Goal: Transaction & Acquisition: Purchase product/service

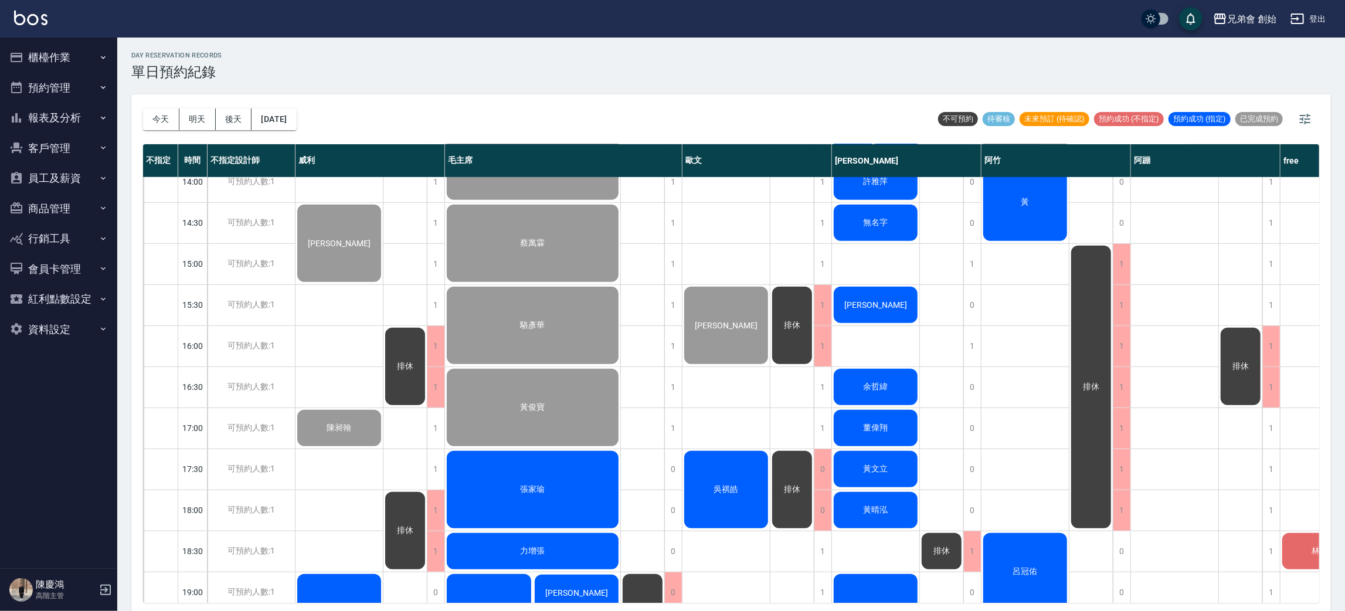
scroll to position [514, 0]
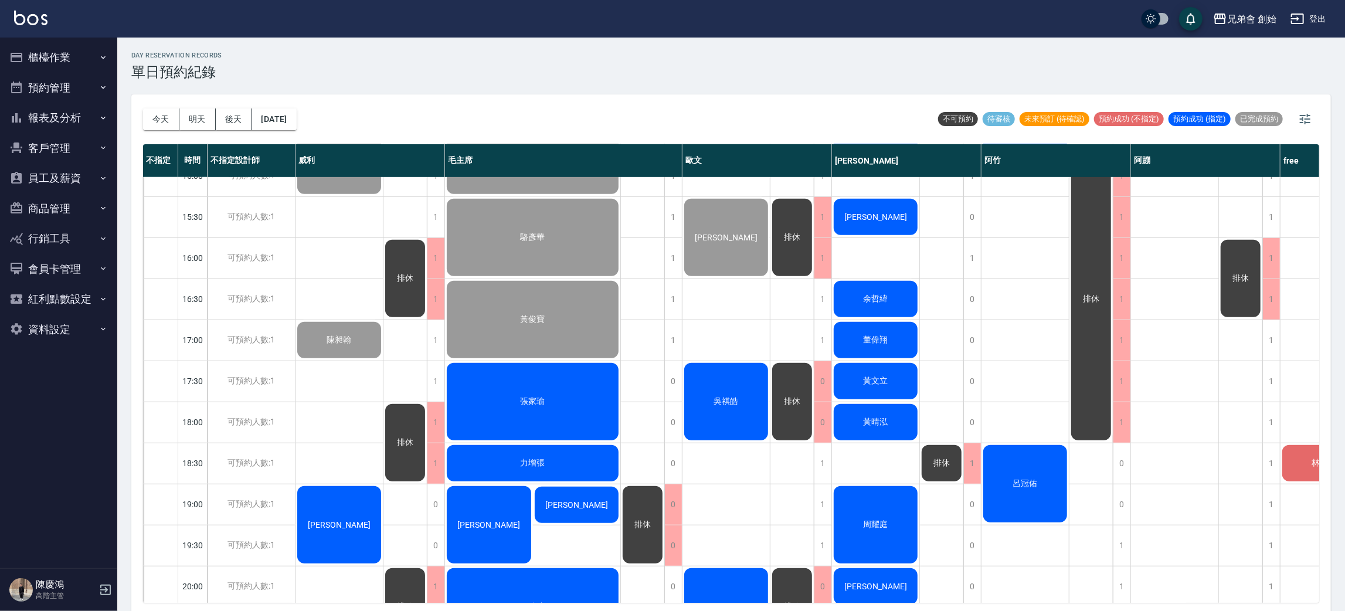
click at [485, 529] on div "陳益詮" at bounding box center [489, 524] width 88 height 81
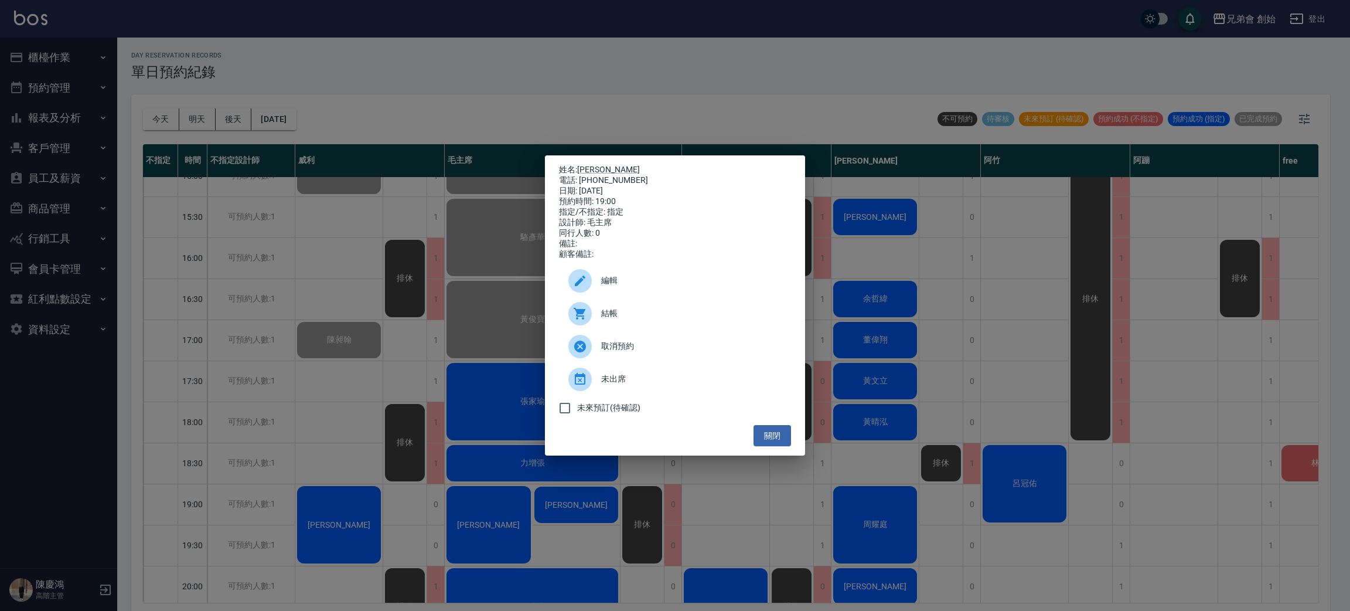
click at [438, 358] on div "姓名: 陳益詮 電話: 0925259993 日期: 2025/09/19 預約時間: 19:00 指定/不指定: 指定 設計師: 毛主席 同行人數: 0 備…" at bounding box center [675, 305] width 1350 height 611
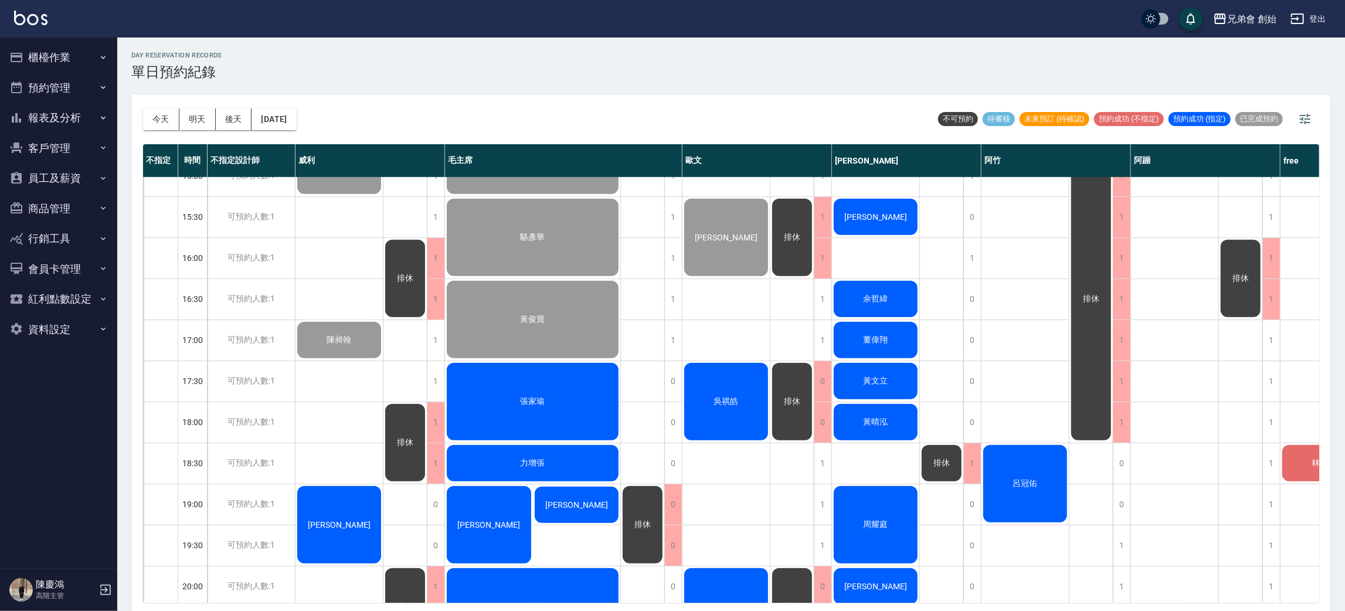
scroll to position [778, 0]
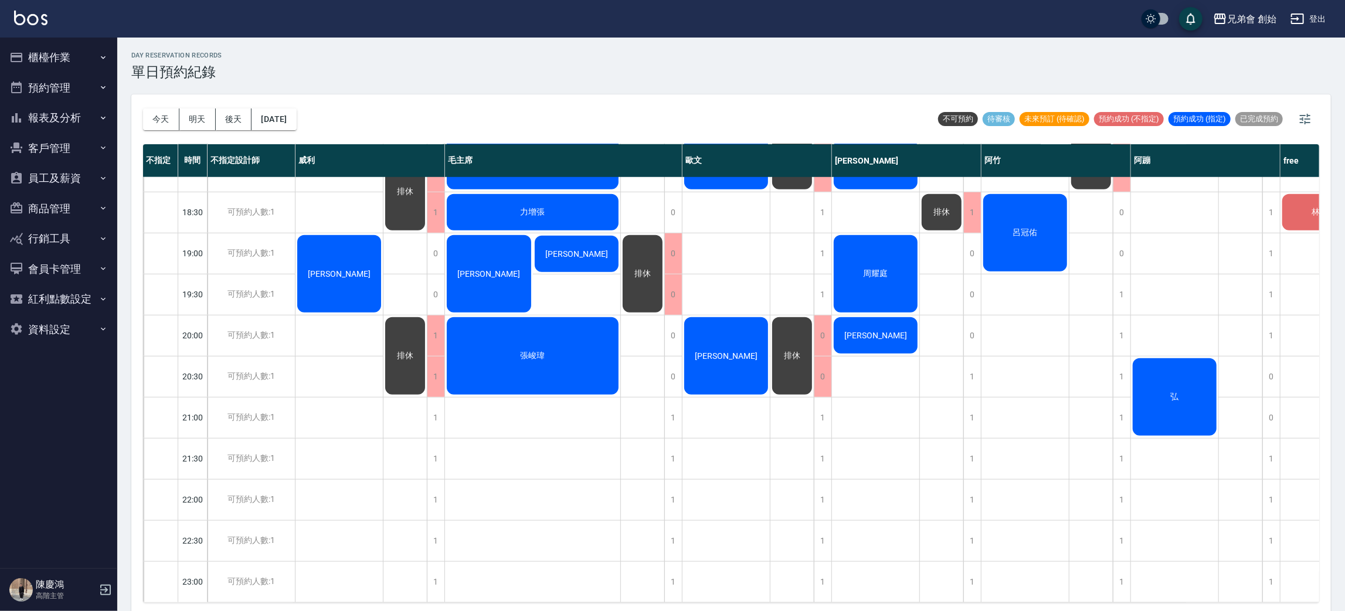
click at [488, 269] on span "[PERSON_NAME]" at bounding box center [488, 273] width 67 height 9
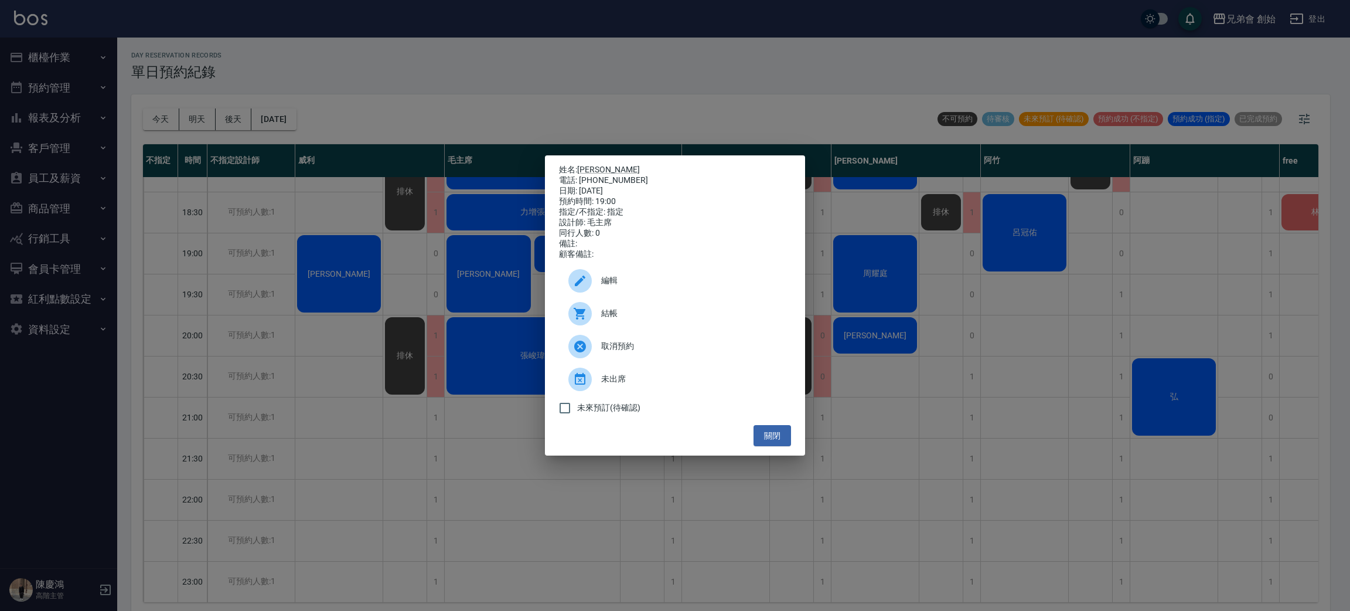
click at [488, 263] on div "姓名: 陳益詮 電話: 0925259993 日期: 2025/09/19 預約時間: 19:00 指定/不指定: 指定 設計師: 毛主席 同行人數: 0 備…" at bounding box center [675, 305] width 1350 height 611
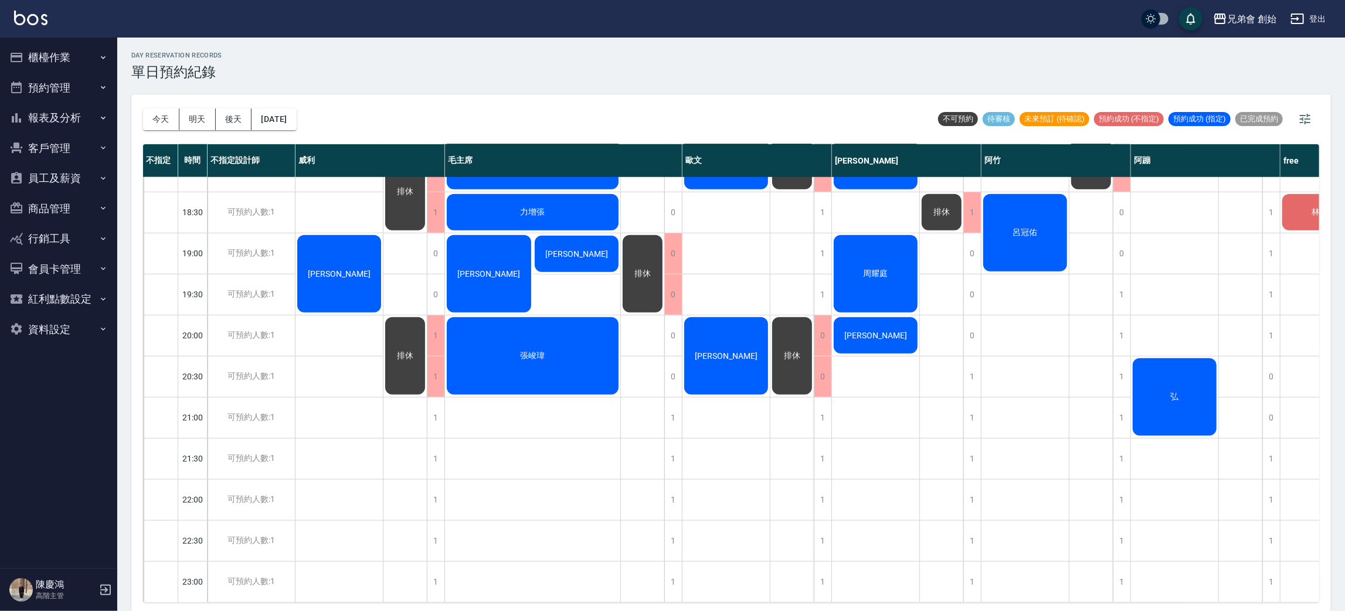
click at [492, 246] on div "陳益詮" at bounding box center [489, 273] width 88 height 81
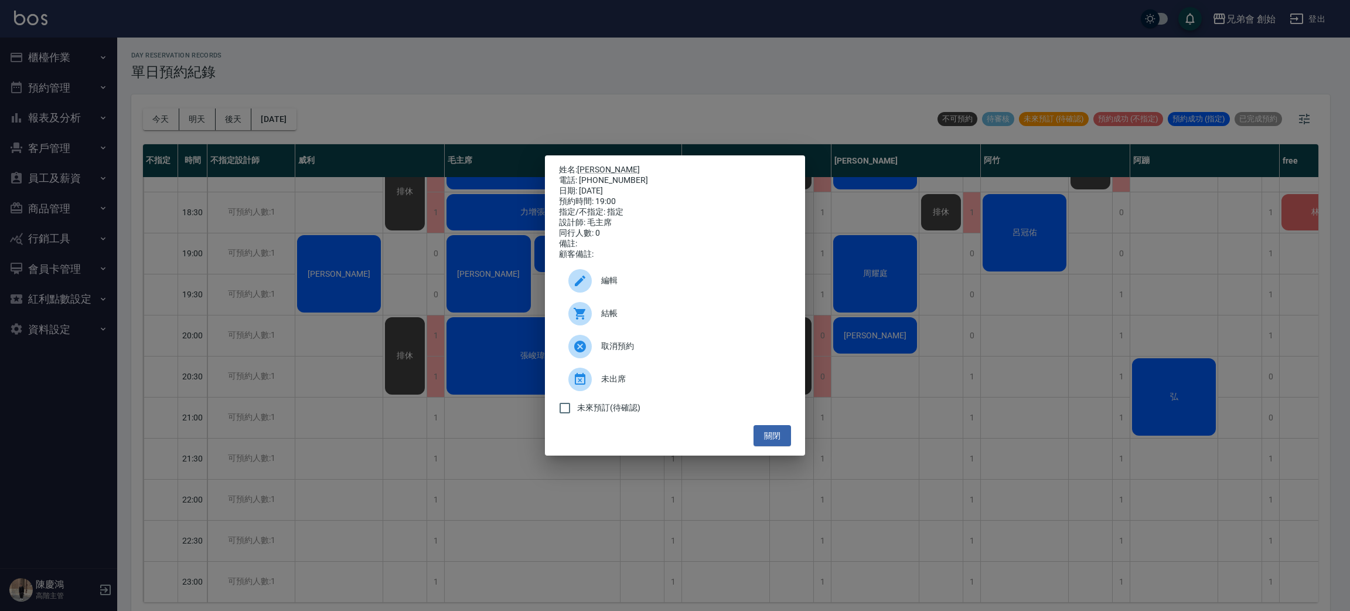
click at [492, 246] on div "姓名: 陳益詮 電話: 0925259993 日期: 2025/09/19 預約時間: 19:00 指定/不指定: 指定 設計師: 毛主席 同行人數: 0 備…" at bounding box center [675, 305] width 1350 height 611
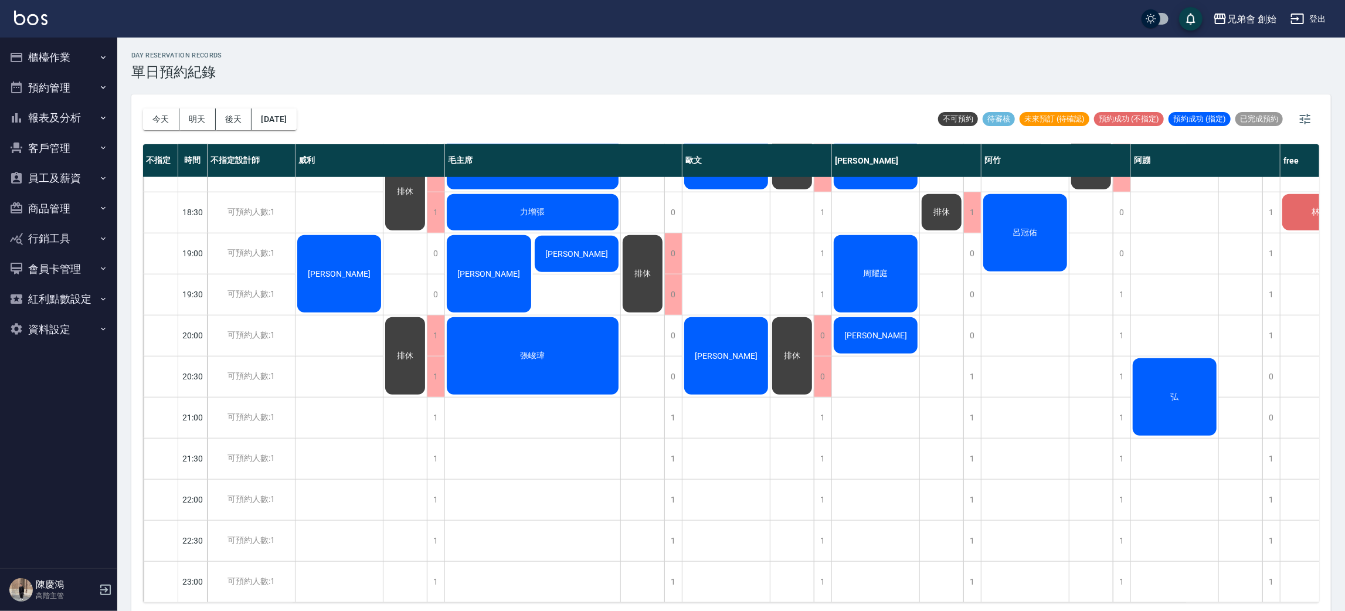
click at [479, 251] on div "陳益詮" at bounding box center [489, 273] width 88 height 81
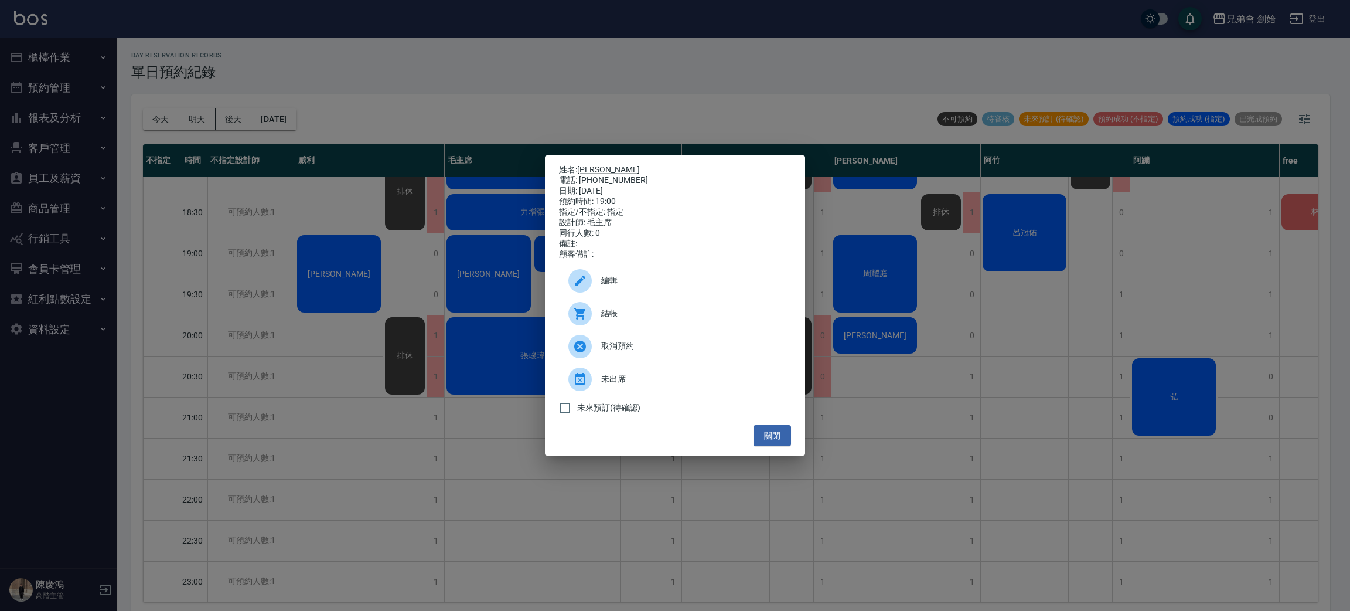
click at [479, 251] on div "姓名: 陳益詮 電話: 0925259993 日期: 2025/09/19 預約時間: 19:00 指定/不指定: 指定 設計師: 毛主席 同行人數: 0 備…" at bounding box center [675, 305] width 1350 height 611
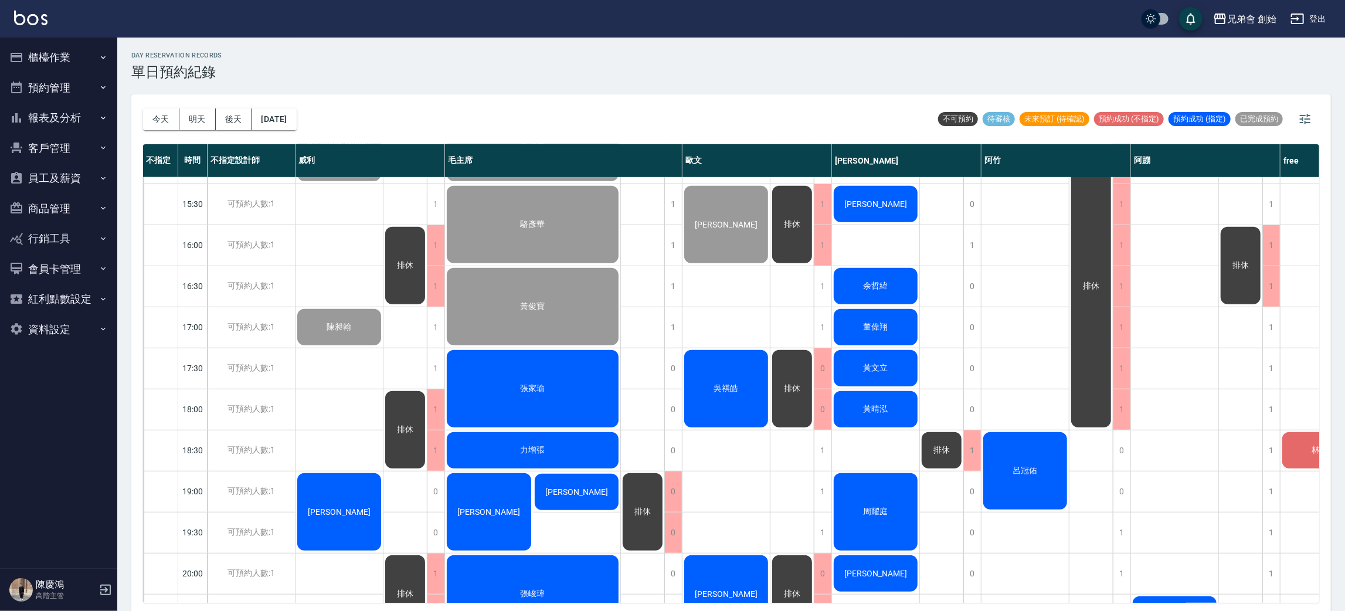
scroll to position [703, 0]
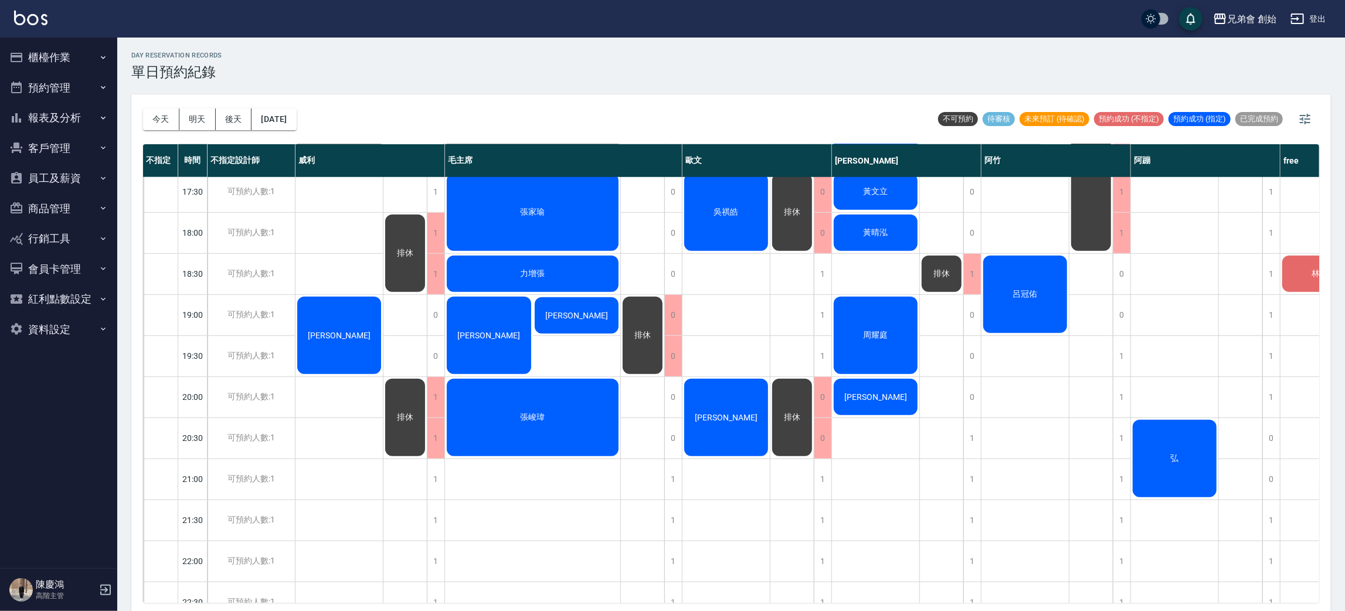
click at [595, 315] on div "[PERSON_NAME]" at bounding box center [577, 315] width 88 height 40
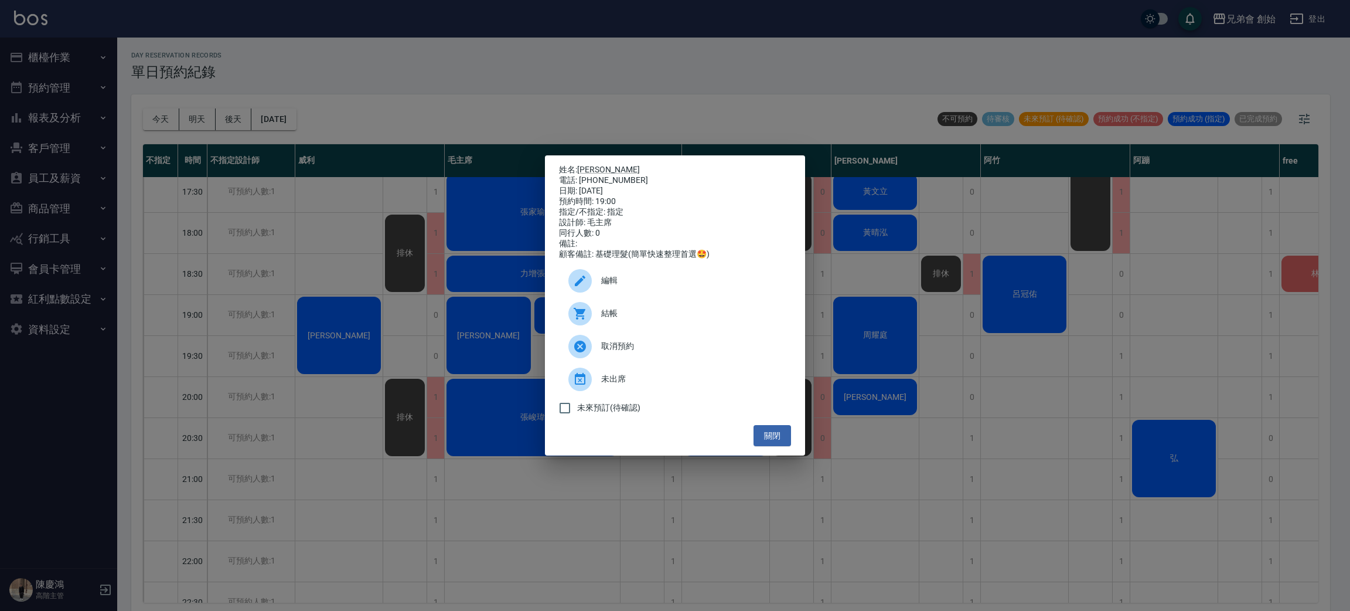
click at [758, 246] on div "姓名: 黃尤俊 電話: 0927021225 日期: 2025/09/19 預約時間: 19:00 指定/不指定: 指定 設計師: 毛主席 同行人數: 0 備…" at bounding box center [675, 212] width 232 height 95
click at [701, 44] on div "姓名: 黃尤俊 電話: 0927021225 日期: 2025/09/19 預約時間: 19:00 指定/不指定: 指定 設計師: 毛主席 同行人數: 0 備…" at bounding box center [675, 305] width 1350 height 611
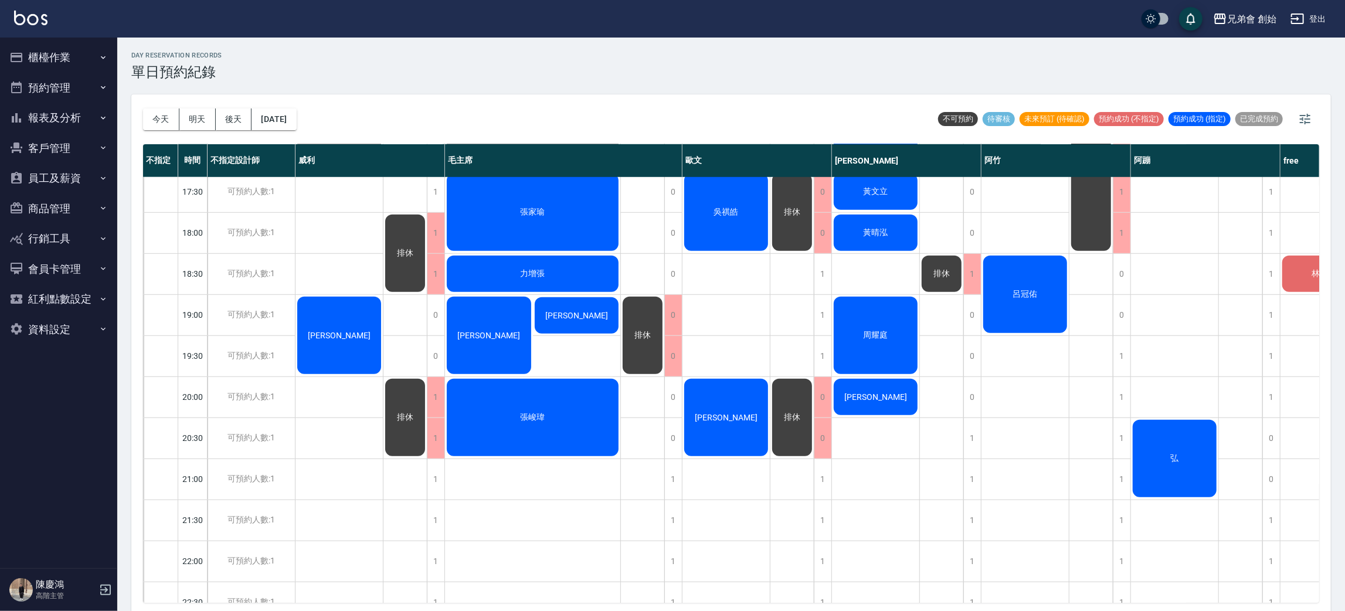
click at [594, 317] on div "黃尤俊" at bounding box center [577, 315] width 88 height 40
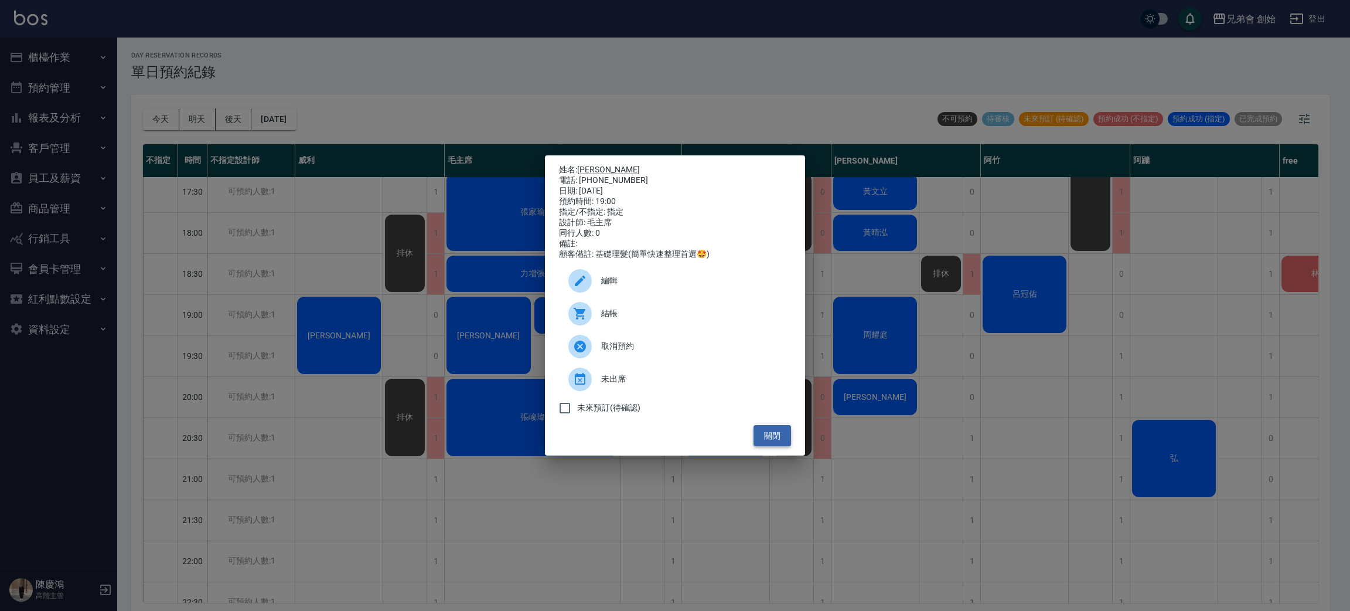
click at [771, 444] on button "關閉" at bounding box center [773, 436] width 38 height 22
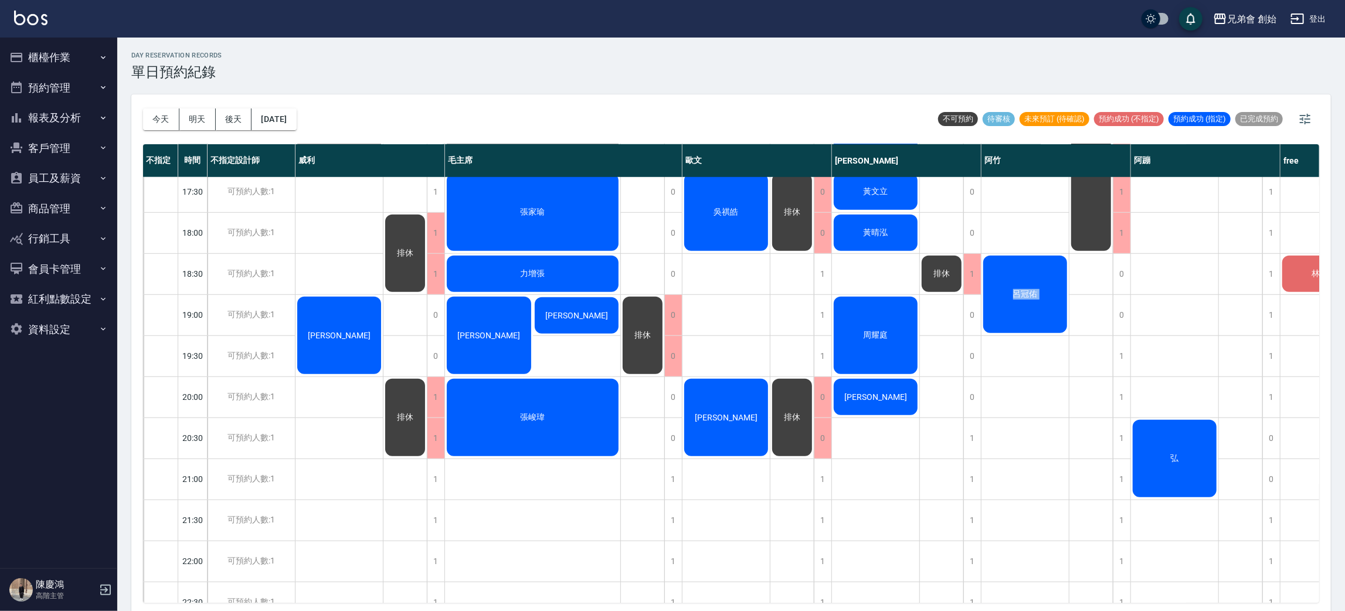
drag, startPoint x: 1036, startPoint y: 584, endPoint x: 1070, endPoint y: 593, distance: 34.5
click at [1073, 590] on div "不指定 時間 不指定設計師 威利 毛主席 歐文 潘潘 阿竹 阿蹦 free 09:00 09:30 10:00 10:30 11:00 11:30 12:00…" at bounding box center [731, 373] width 1176 height 458
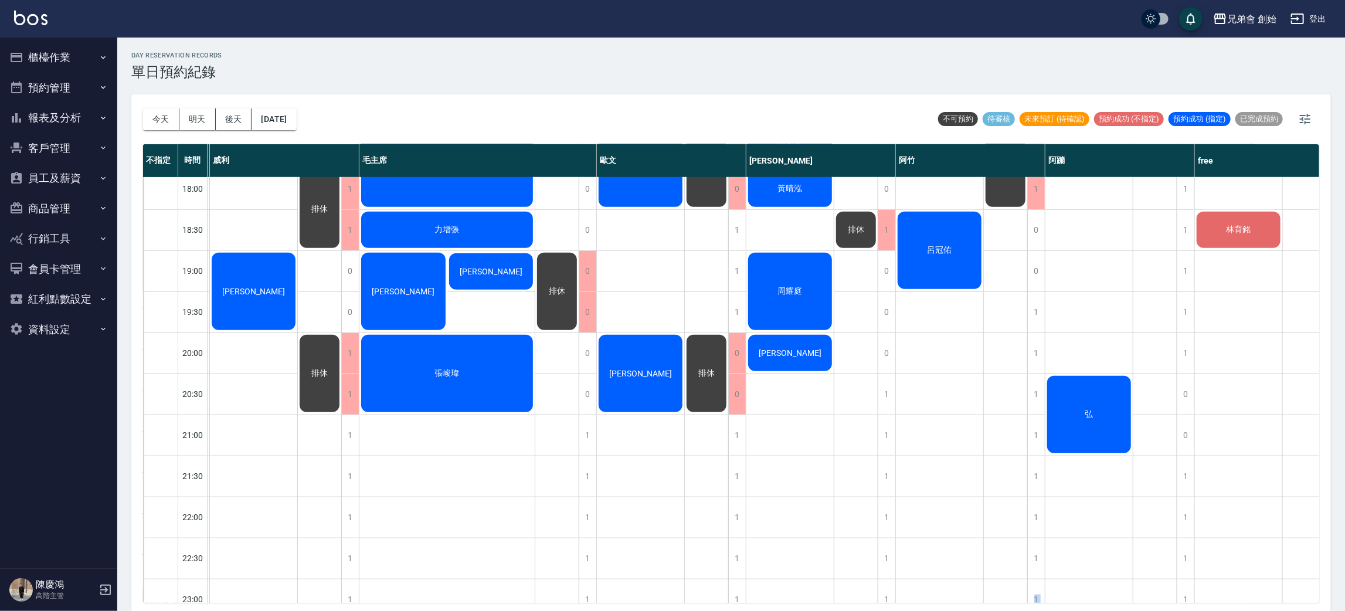
scroll to position [747, 115]
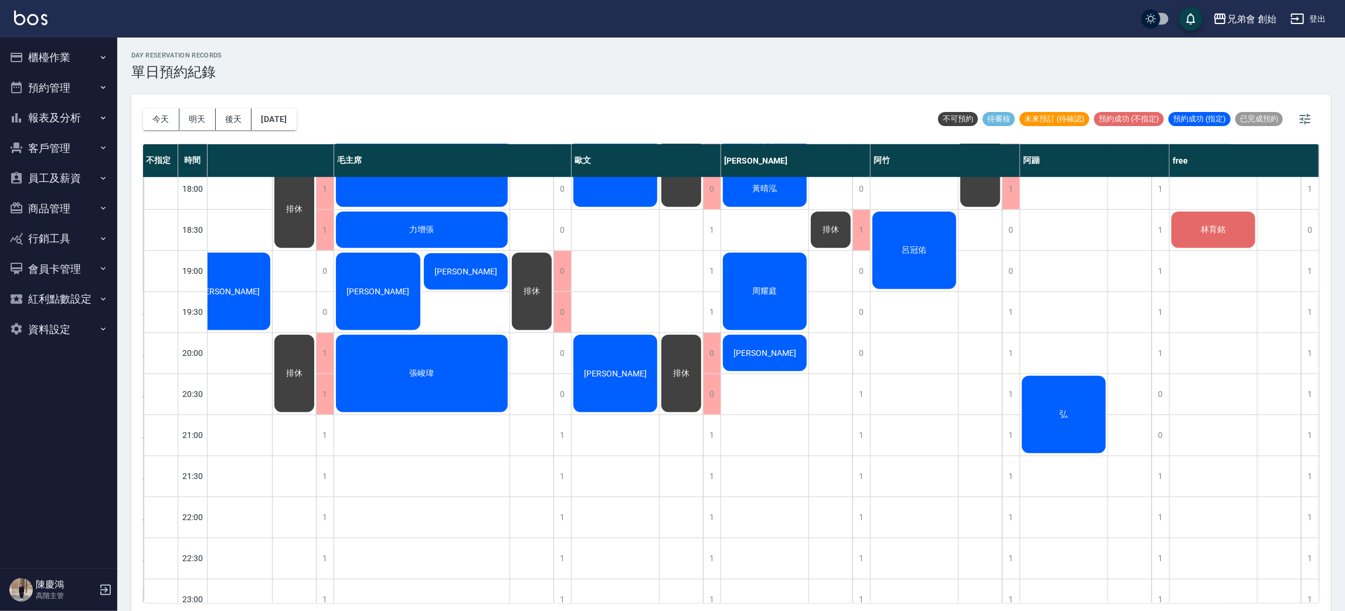
click at [458, 263] on div "黃尤俊" at bounding box center [466, 271] width 88 height 40
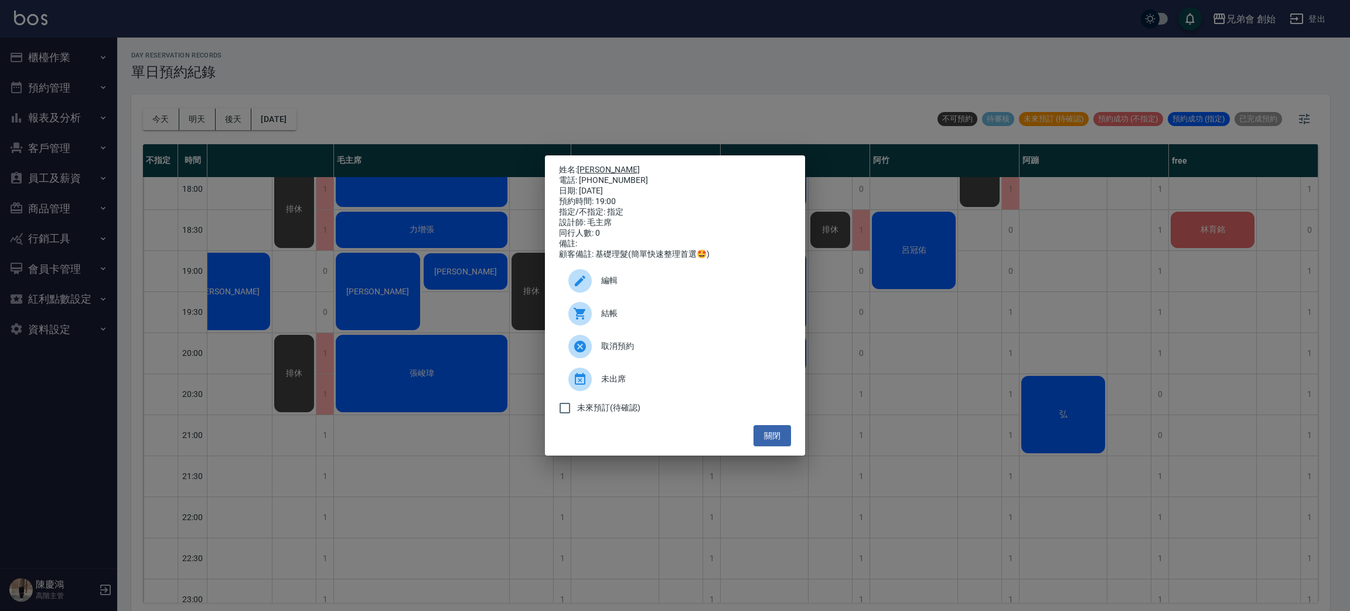
click at [590, 165] on link "黃尤俊" at bounding box center [608, 169] width 63 height 9
click at [599, 108] on div "姓名: 黃尤俊 電話: 0927021225 日期: 2025/09/19 預約時間: 19:00 指定/不指定: 指定 設計師: 毛主席 同行人數: 0 備…" at bounding box center [675, 305] width 1350 height 611
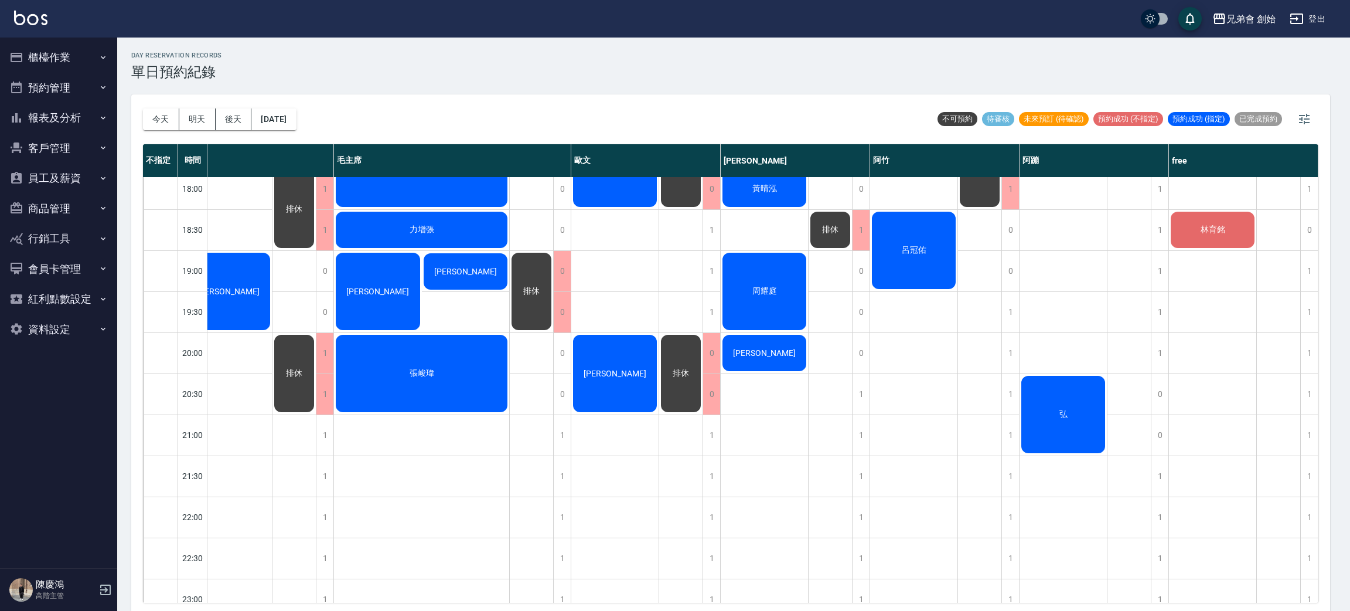
scroll to position [747, 110]
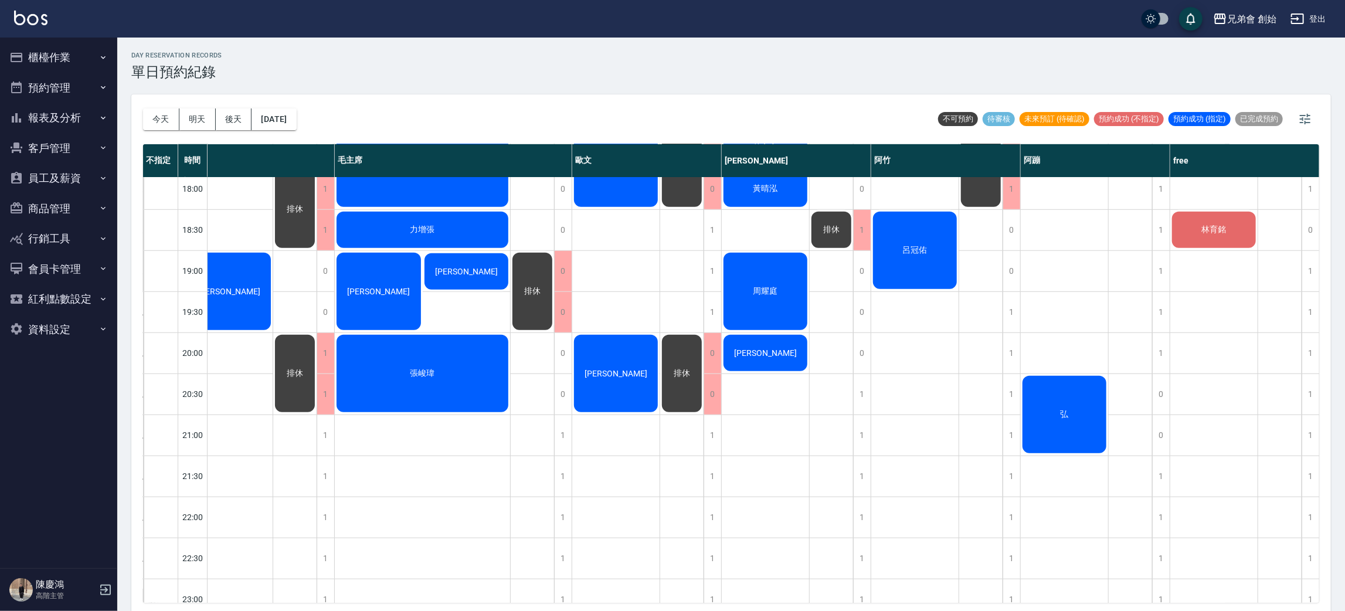
click at [470, 258] on div "黃尤俊" at bounding box center [467, 271] width 88 height 40
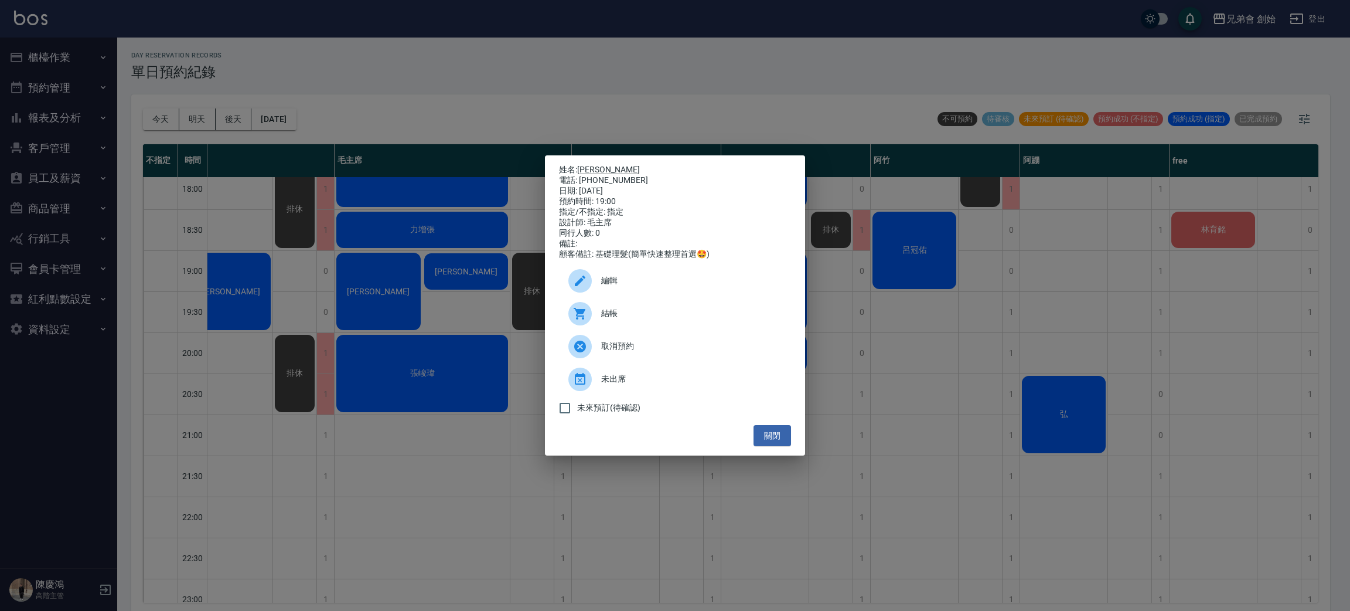
click at [590, 280] on div at bounding box center [580, 280] width 23 height 23
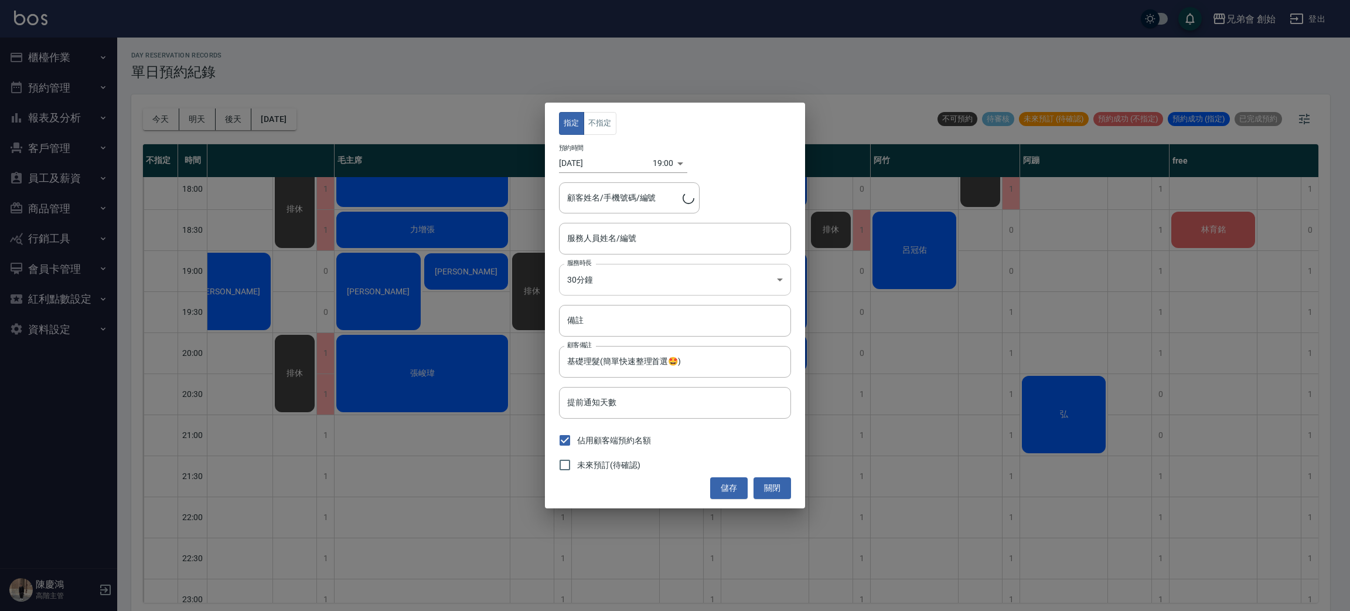
type input "黃尤俊/0927021225/"
click at [655, 247] on input "毛主席(無代號)" at bounding box center [666, 238] width 204 height 21
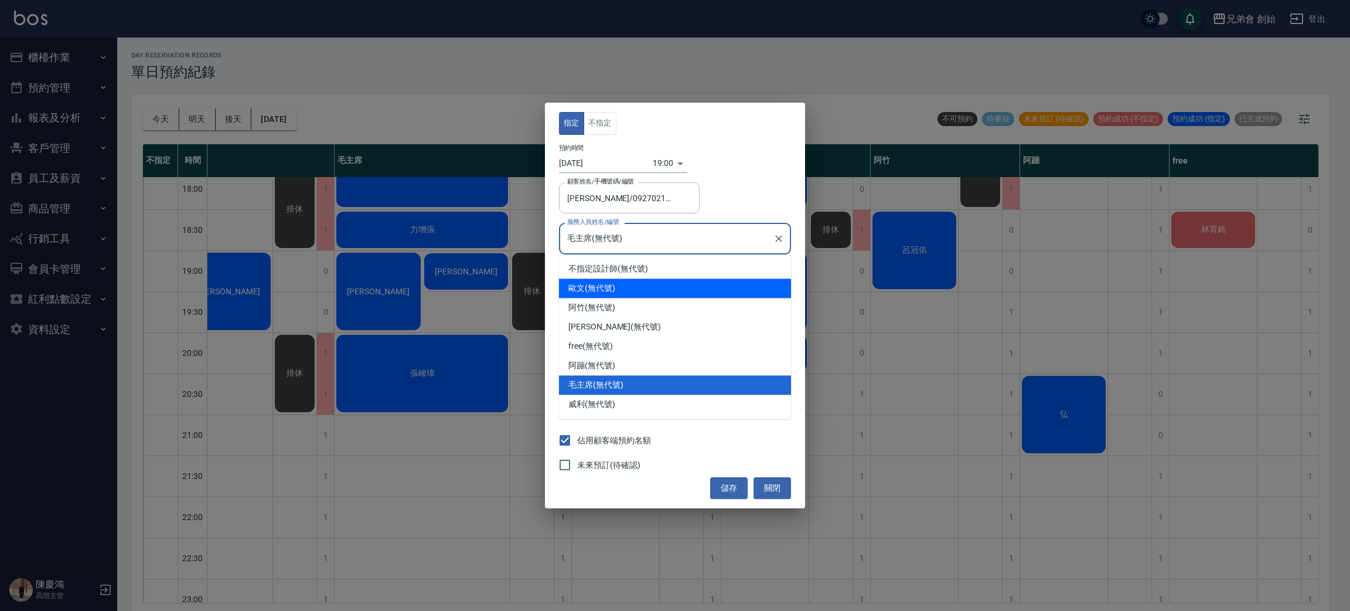
click at [639, 285] on div "歐文 (無代號)" at bounding box center [675, 287] width 232 height 19
type input "歐文(無代號)"
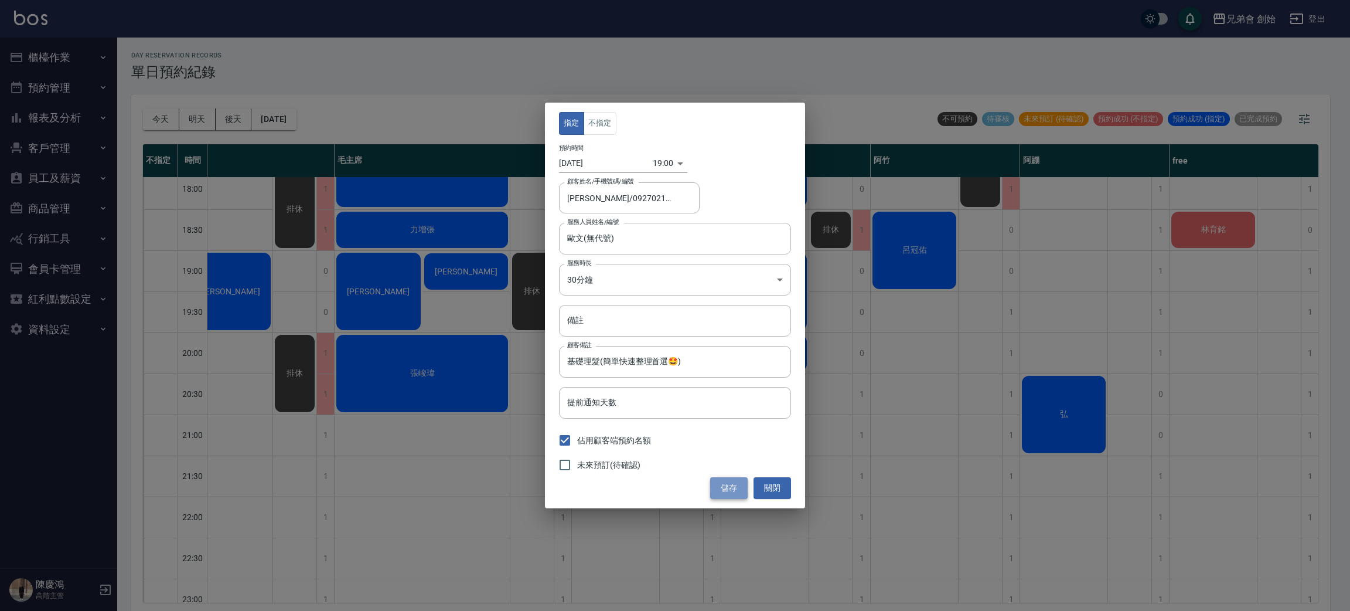
click at [727, 494] on button "儲存" at bounding box center [729, 488] width 38 height 22
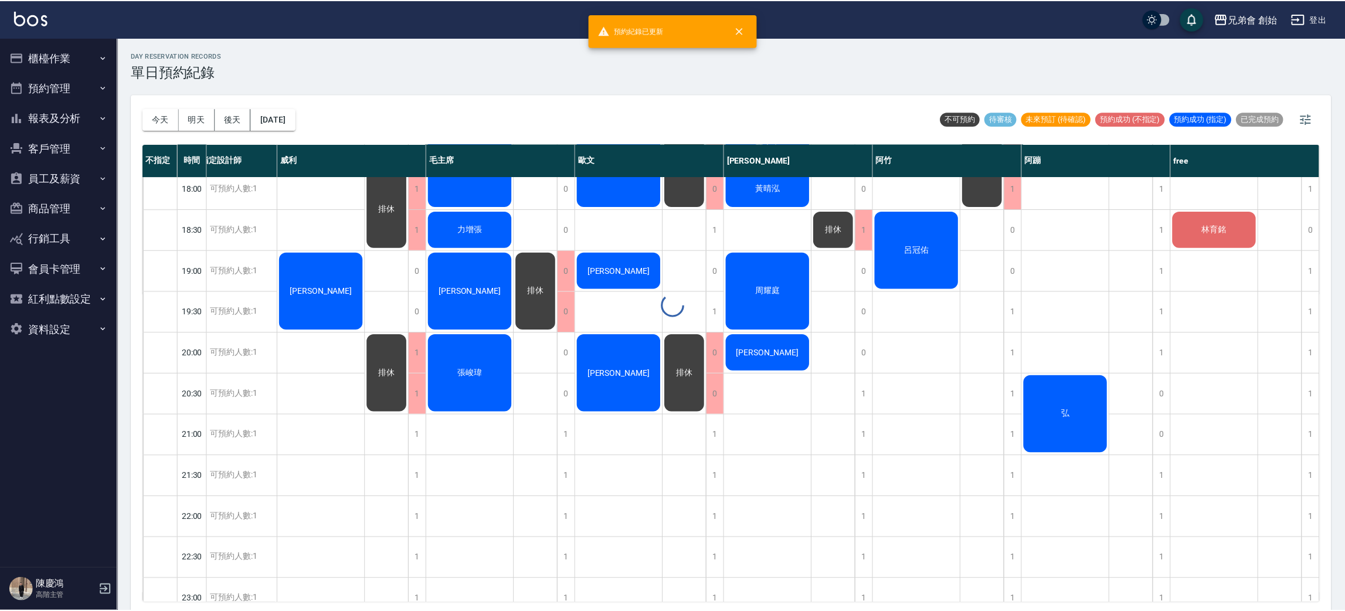
scroll to position [747, 22]
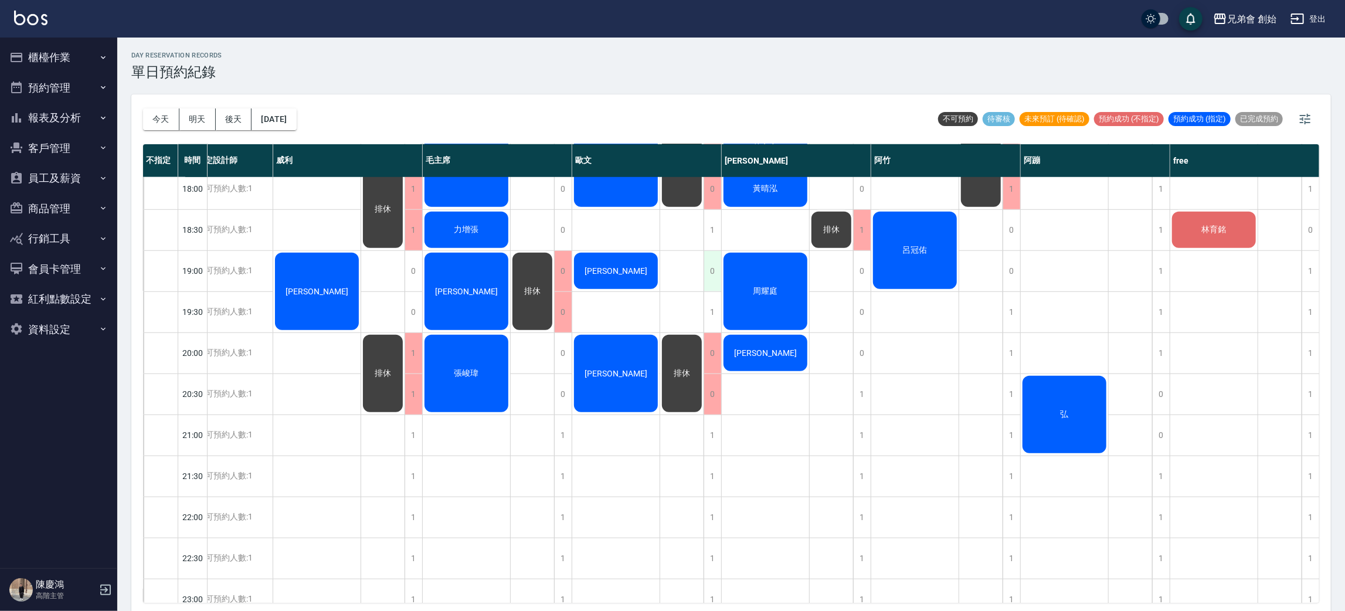
click at [712, 259] on div "0" at bounding box center [712, 271] width 18 height 40
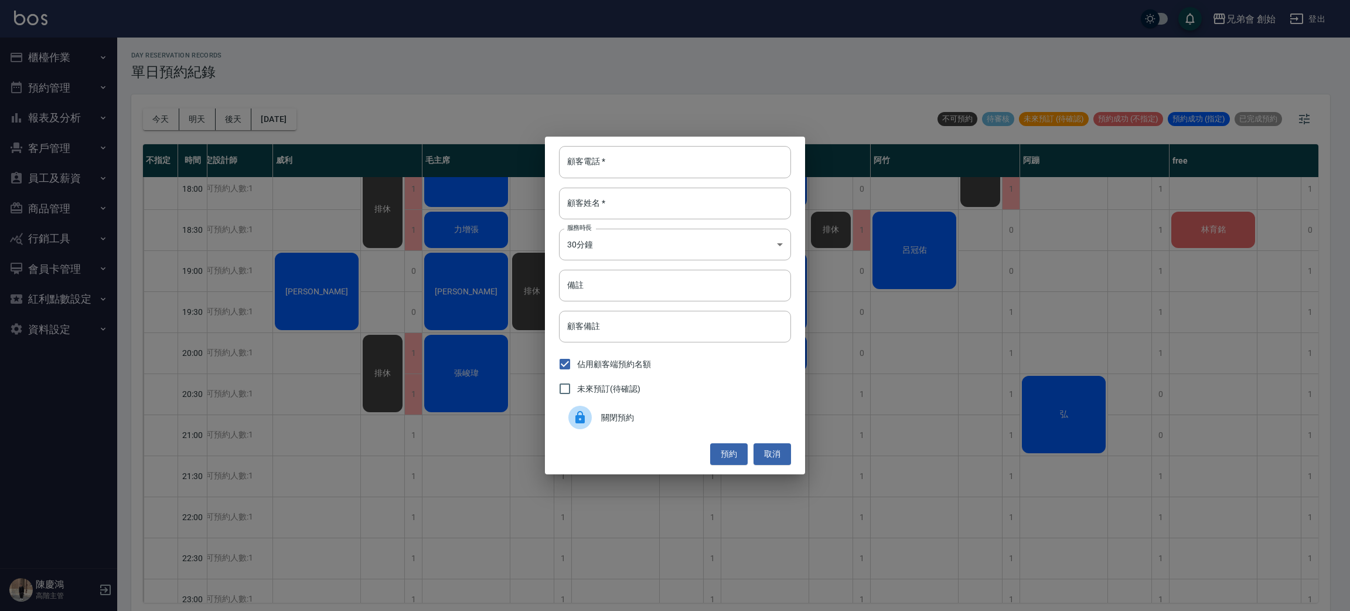
click at [638, 421] on span "關閉預約" at bounding box center [691, 417] width 181 height 12
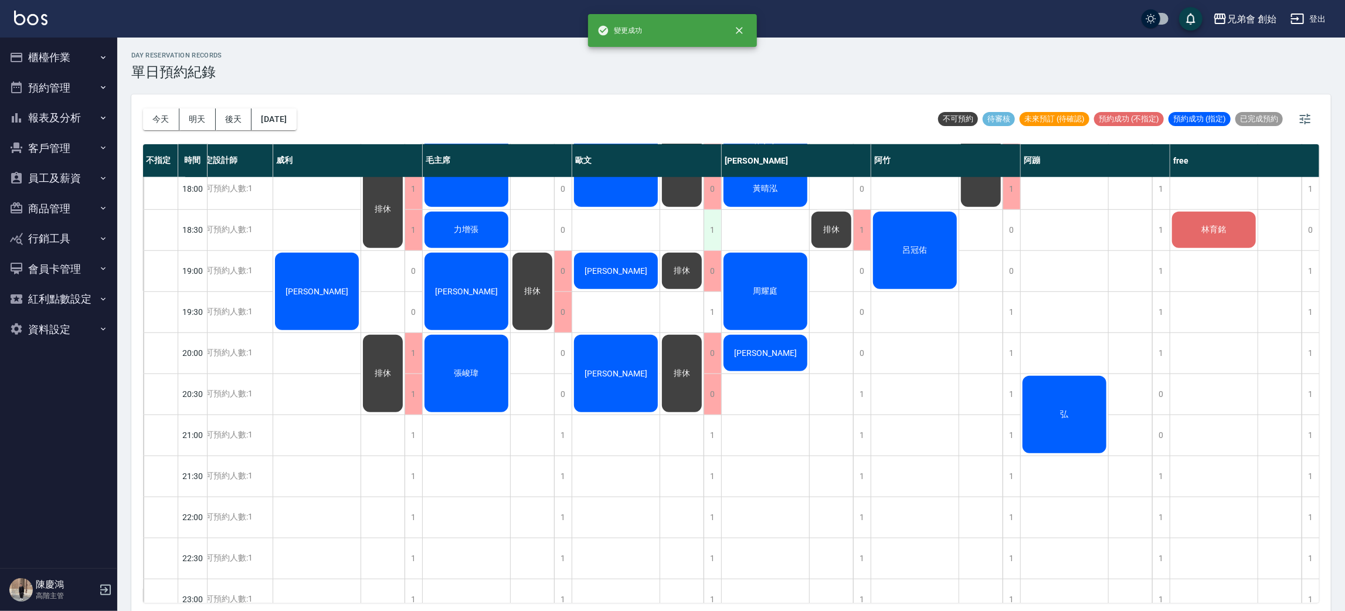
click at [715, 230] on div "1" at bounding box center [712, 230] width 18 height 40
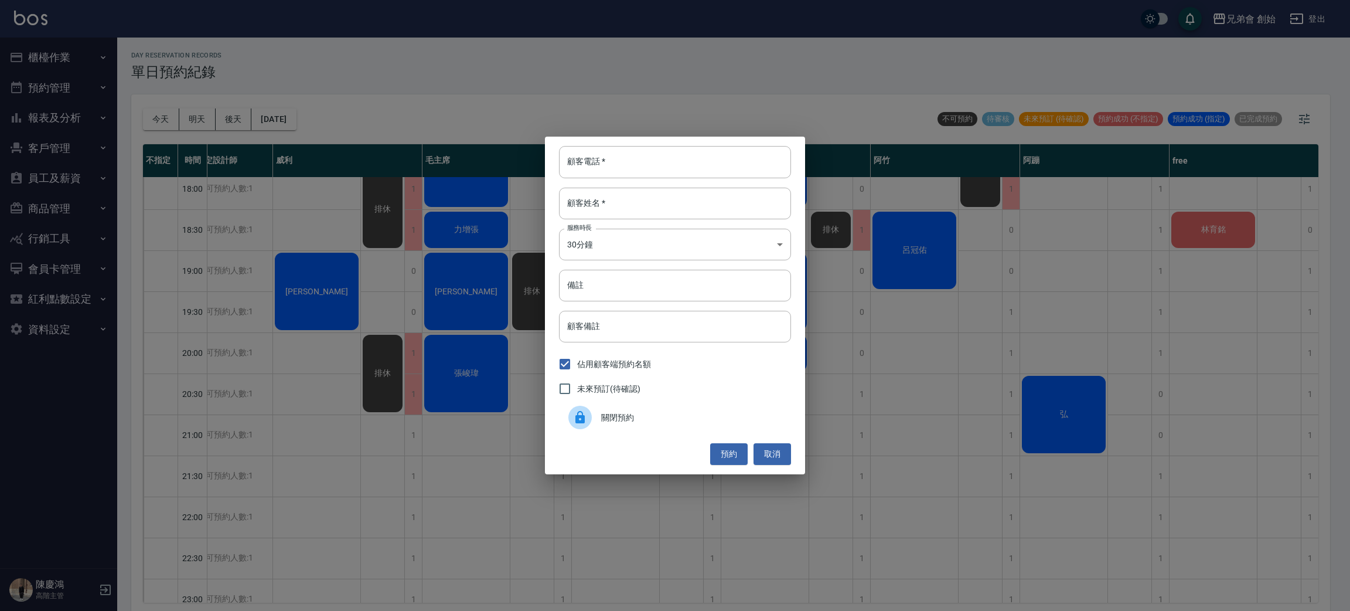
click at [645, 420] on span "關閉預約" at bounding box center [691, 417] width 181 height 12
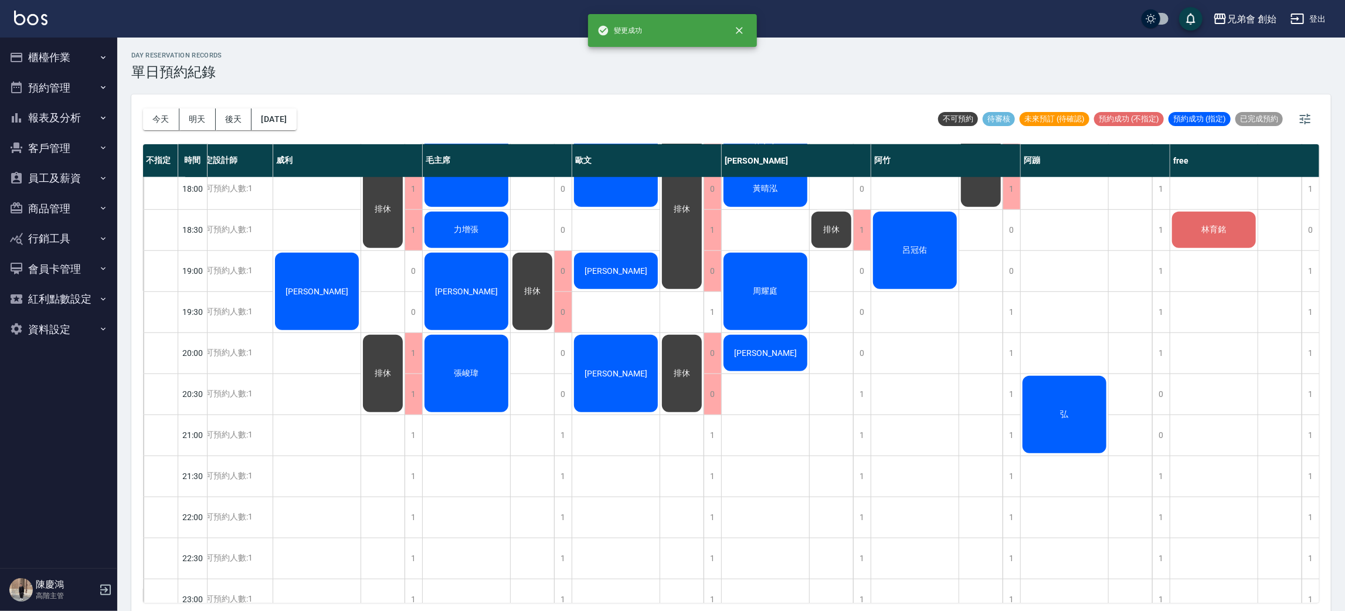
click at [715, 309] on div "1" at bounding box center [712, 312] width 18 height 40
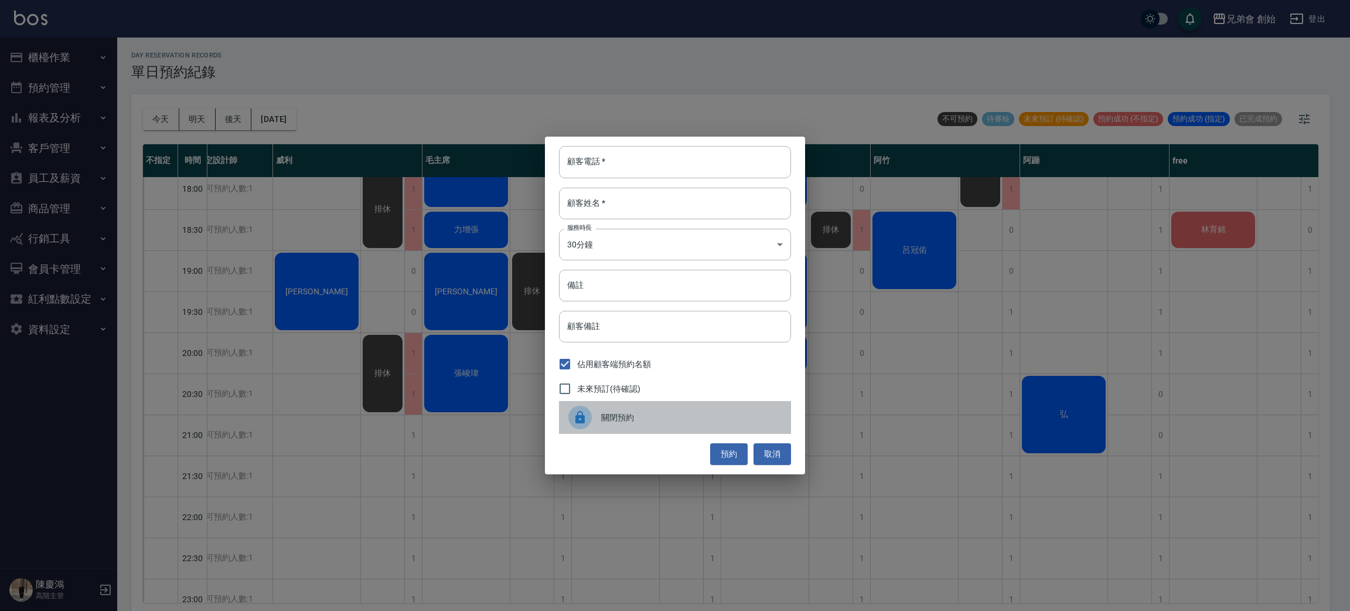
click at [662, 421] on span "關閉預約" at bounding box center [691, 417] width 181 height 12
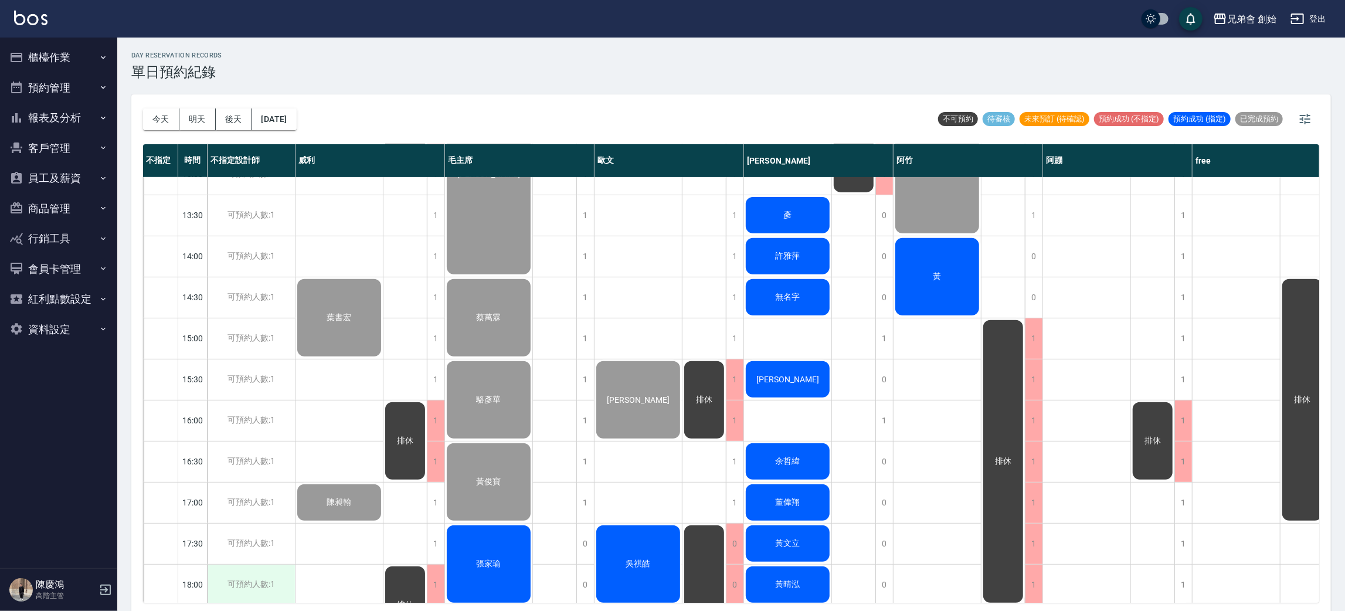
scroll to position [778, 0]
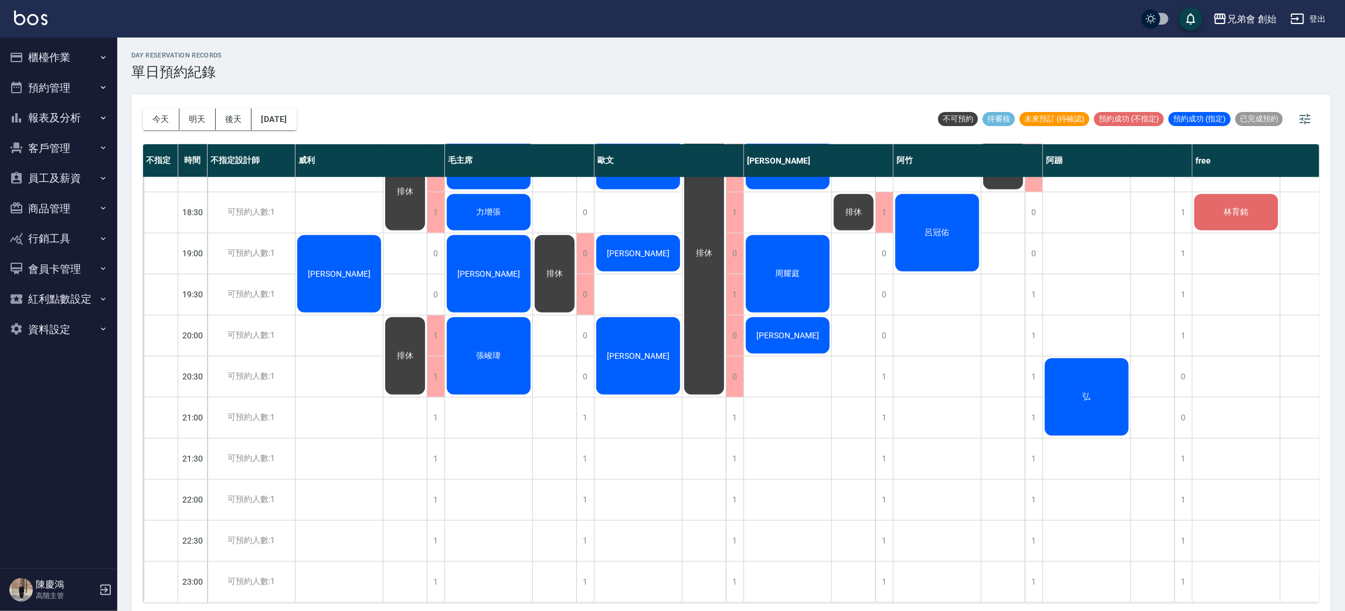
click at [666, 242] on div "[PERSON_NAME]" at bounding box center [637, 253] width 87 height 40
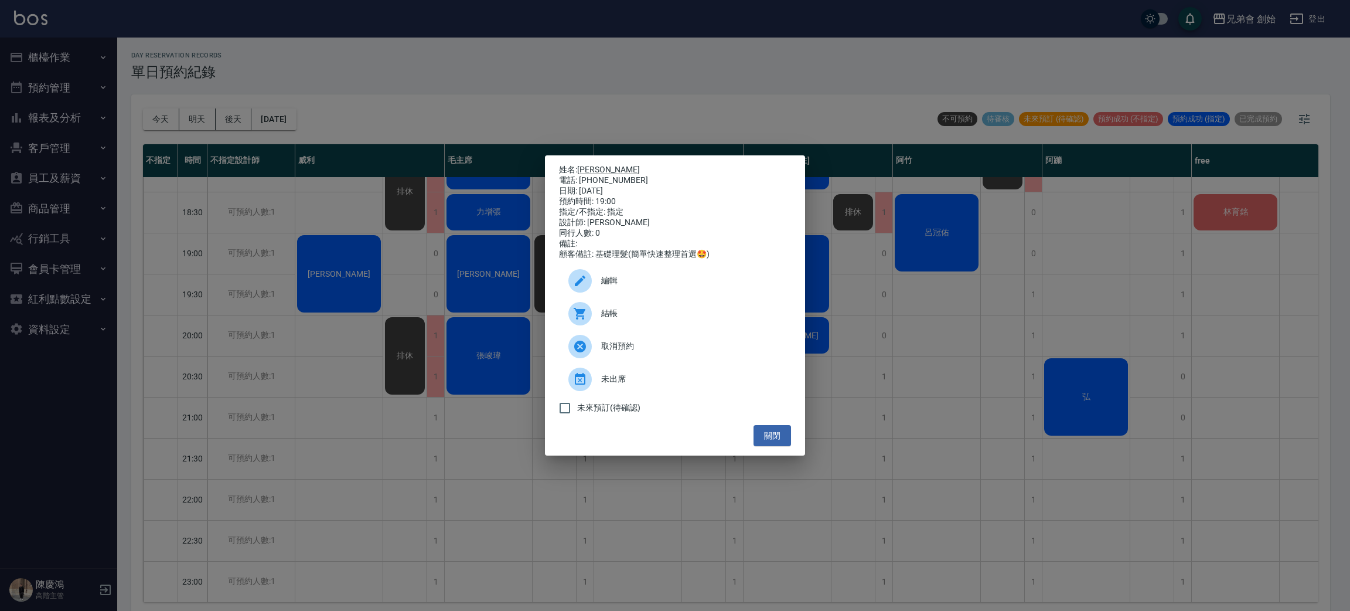
click at [598, 175] on div "電話: 0927021225" at bounding box center [675, 180] width 232 height 11
click at [598, 165] on link "黃尤俊" at bounding box center [608, 169] width 63 height 9
click at [421, 26] on div "姓名: 黃尤俊 電話: 0927021225 日期: 2025/09/19 預約時間: 19:00 指定/不指定: 指定 設計師: 歐文 同行人數: 0 備註…" at bounding box center [675, 305] width 1350 height 611
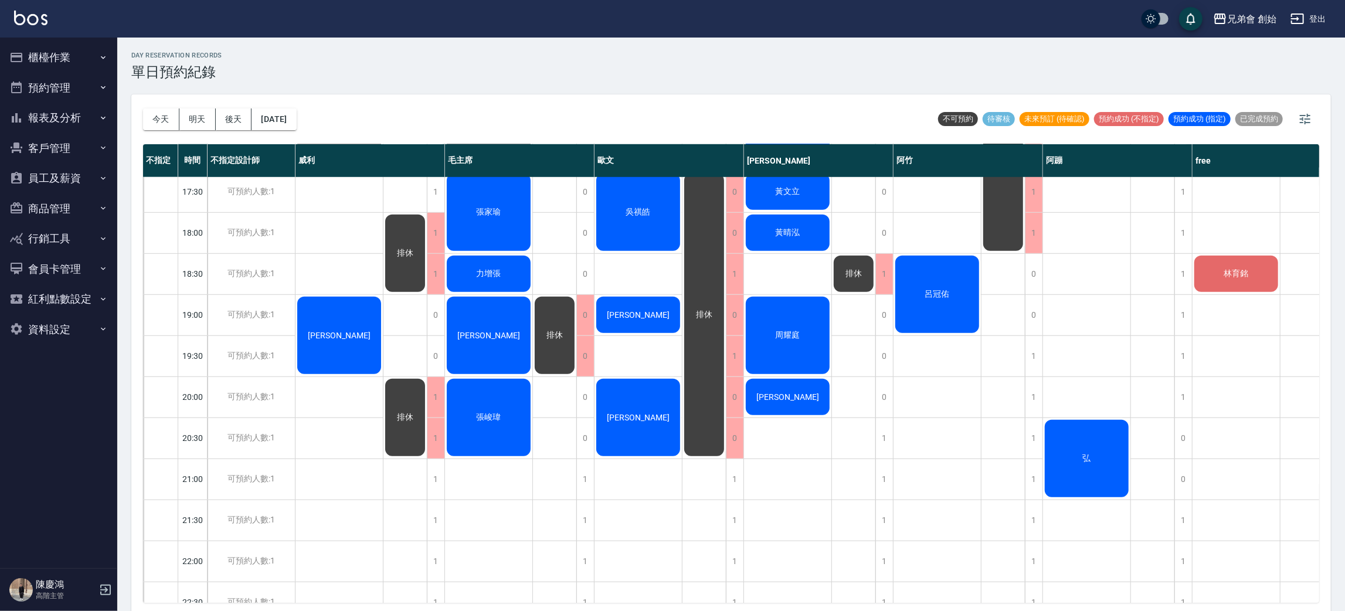
scroll to position [527, 0]
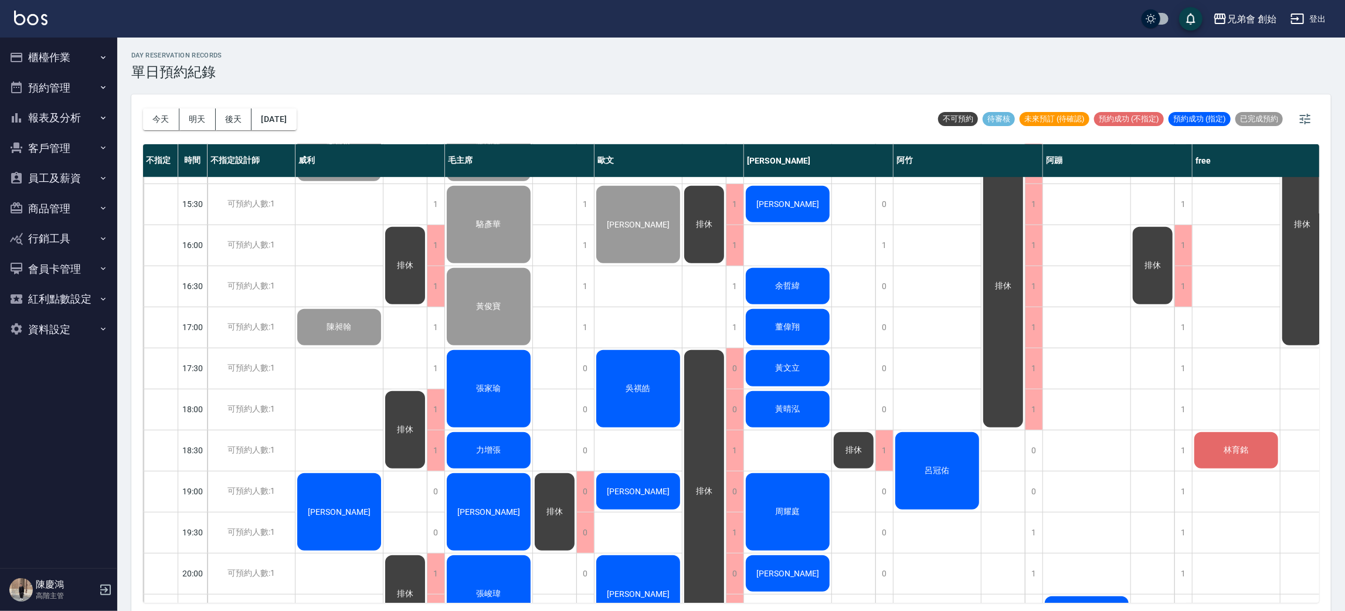
click at [646, 360] on div "吳祺皓" at bounding box center [637, 388] width 87 height 81
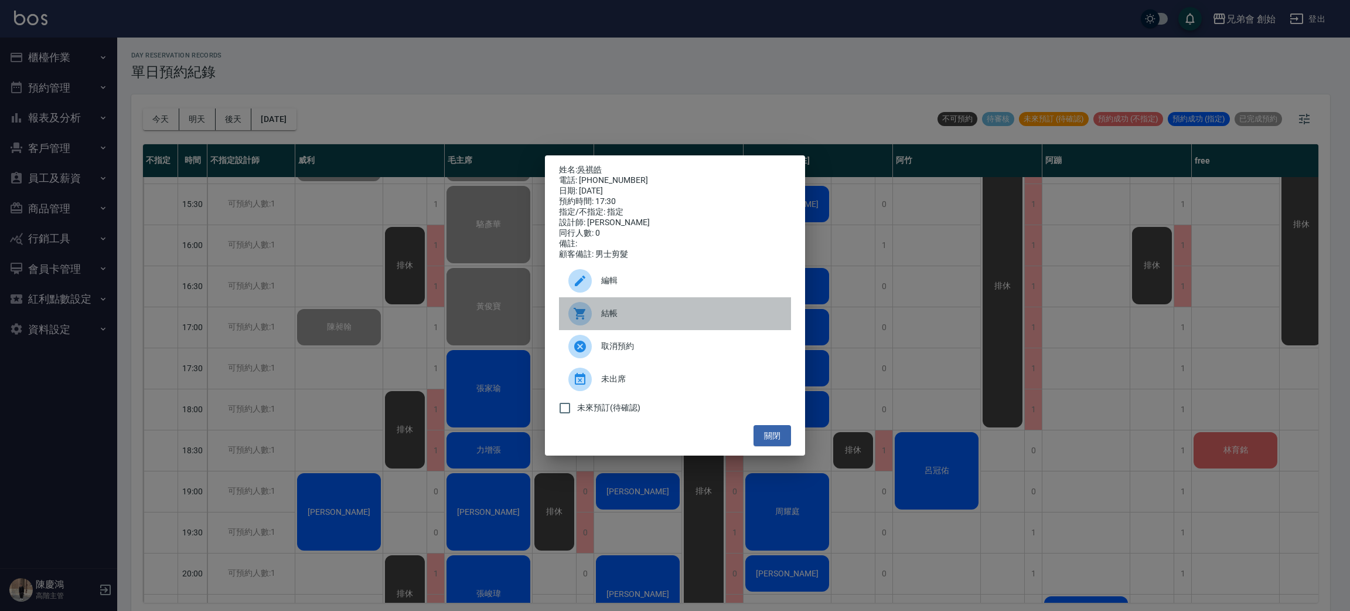
click at [588, 314] on div at bounding box center [580, 313] width 23 height 23
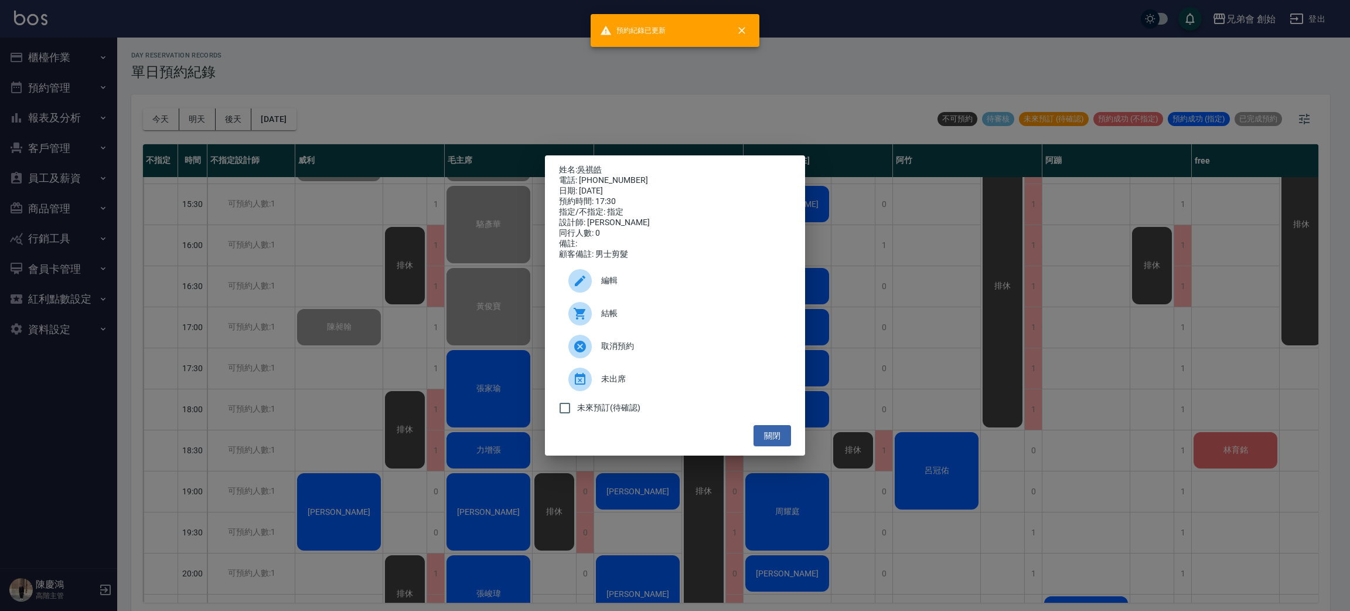
click at [372, 161] on div "姓名: 吳祺皓 電話: 0938855826 日期: 2025/09/19 預約時間: 17:30 指定/不指定: 指定 設計師: 歐文 同行人數: 0 備註…" at bounding box center [675, 305] width 1350 height 611
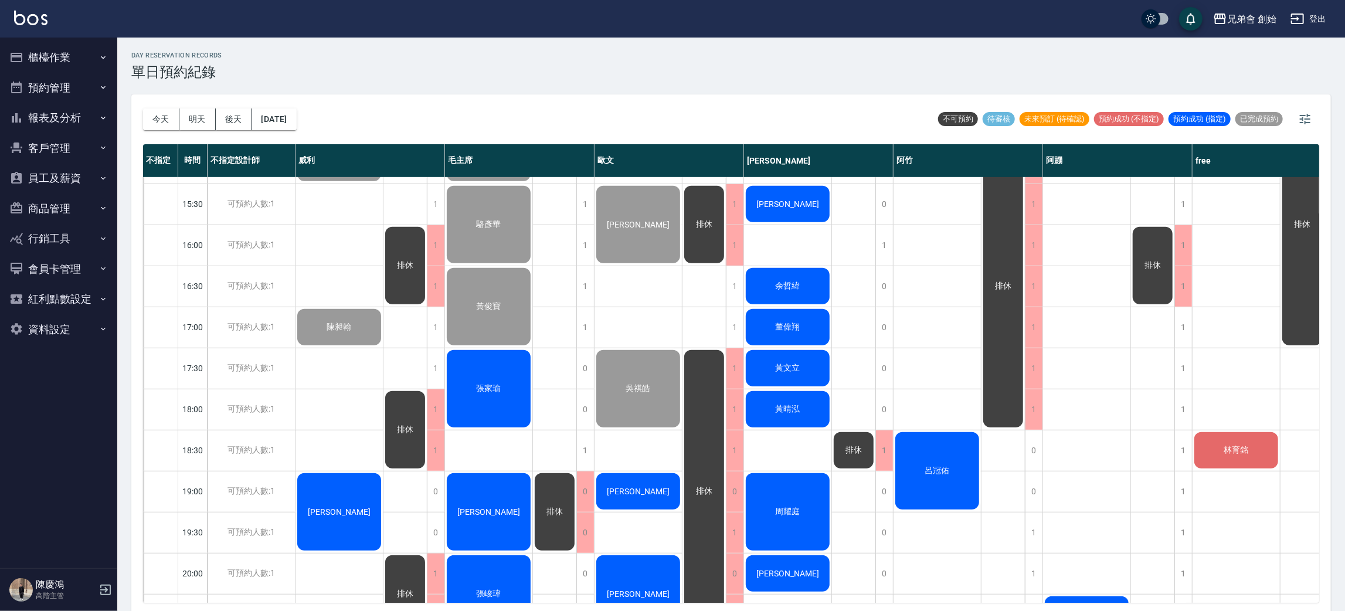
scroll to position [615, 0]
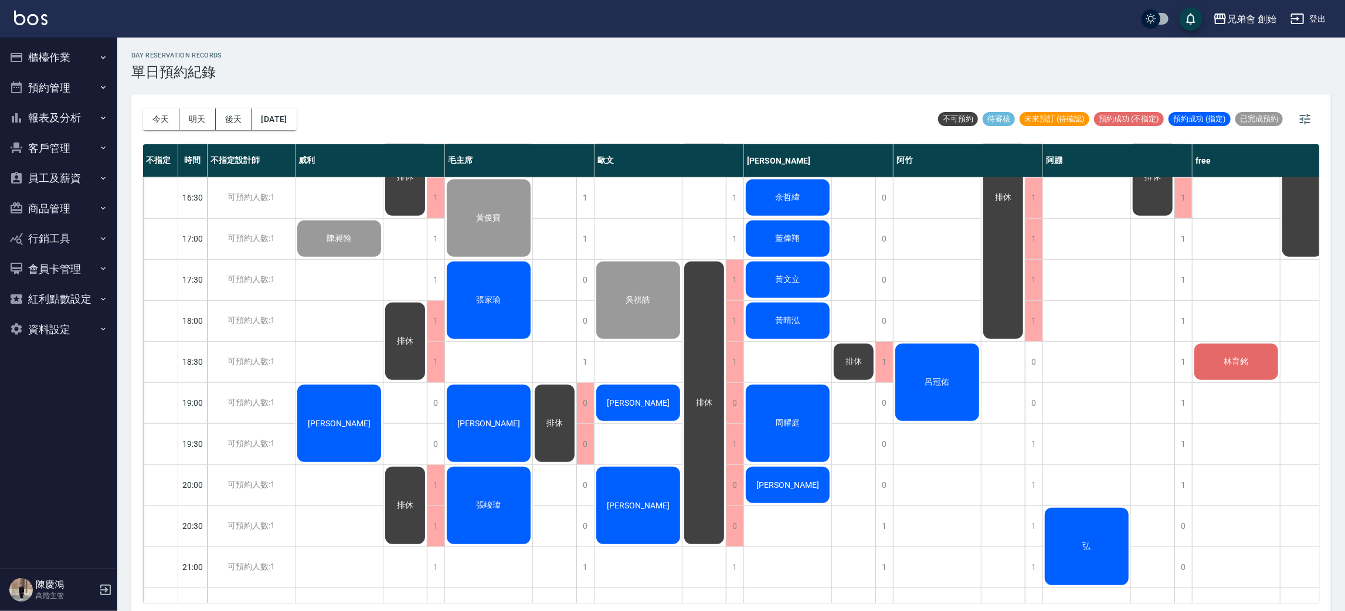
click at [484, 274] on div "張家瑜" at bounding box center [488, 300] width 87 height 81
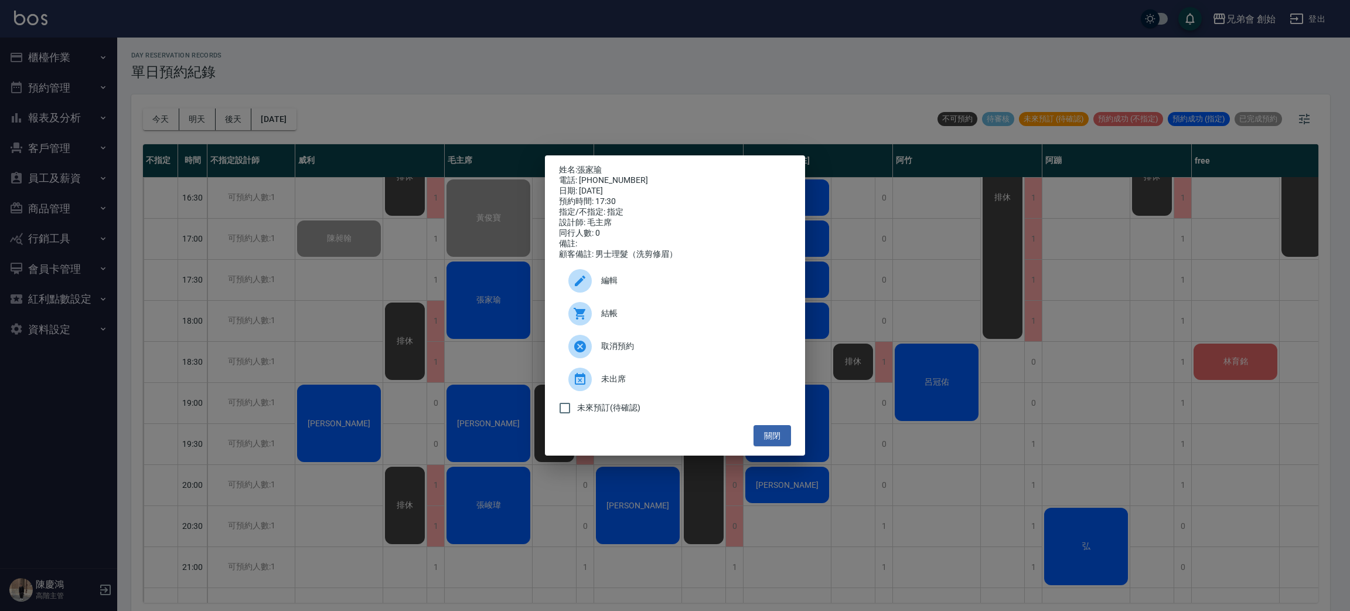
click at [579, 315] on icon at bounding box center [580, 314] width 14 height 14
drag, startPoint x: 541, startPoint y: 86, endPoint x: 470, endPoint y: 119, distance: 78.7
click at [540, 80] on div "姓名: 張家瑜 電話: 0916105392 日期: 2025/09/19 預約時間: 17:30 指定/不指定: 指定 設計師: 毛主席 同行人數: 0 備…" at bounding box center [675, 305] width 1350 height 611
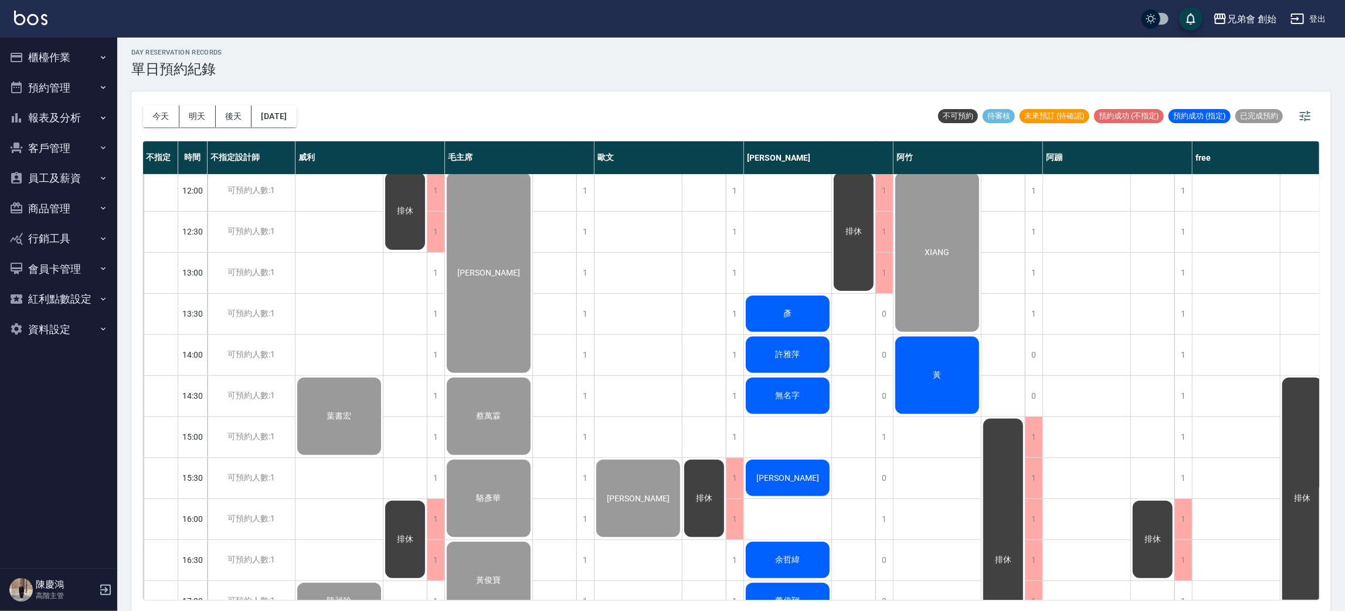
scroll to position [690, 0]
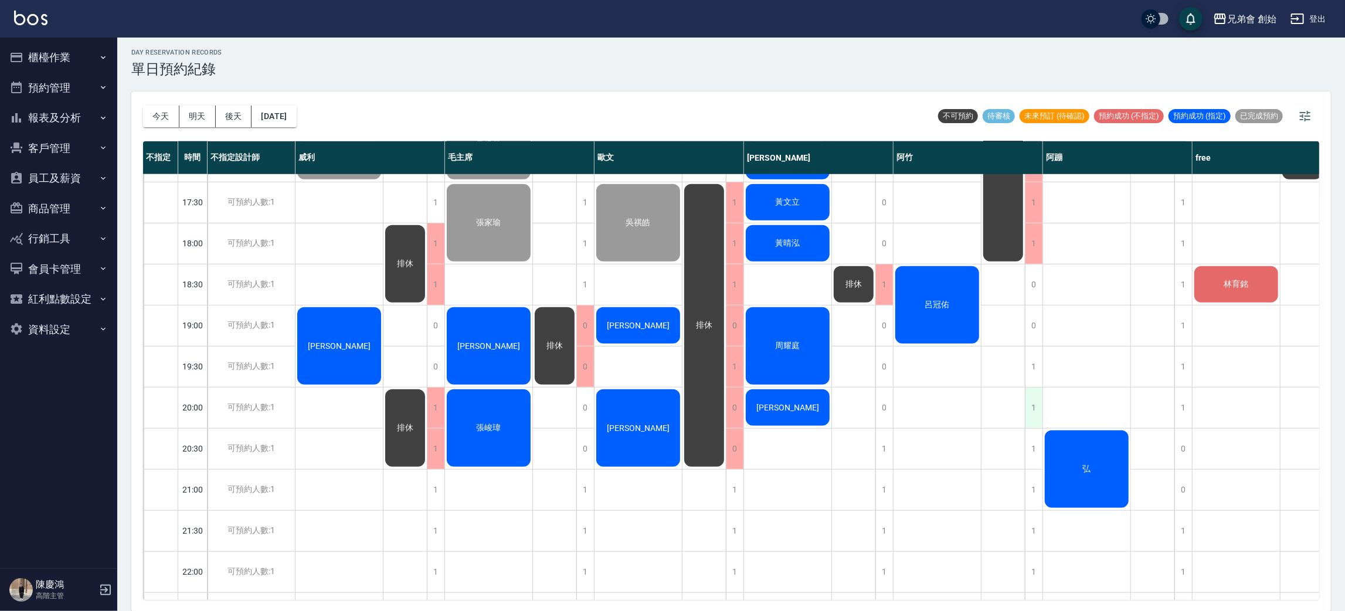
click at [1035, 404] on div "1" at bounding box center [1034, 407] width 18 height 40
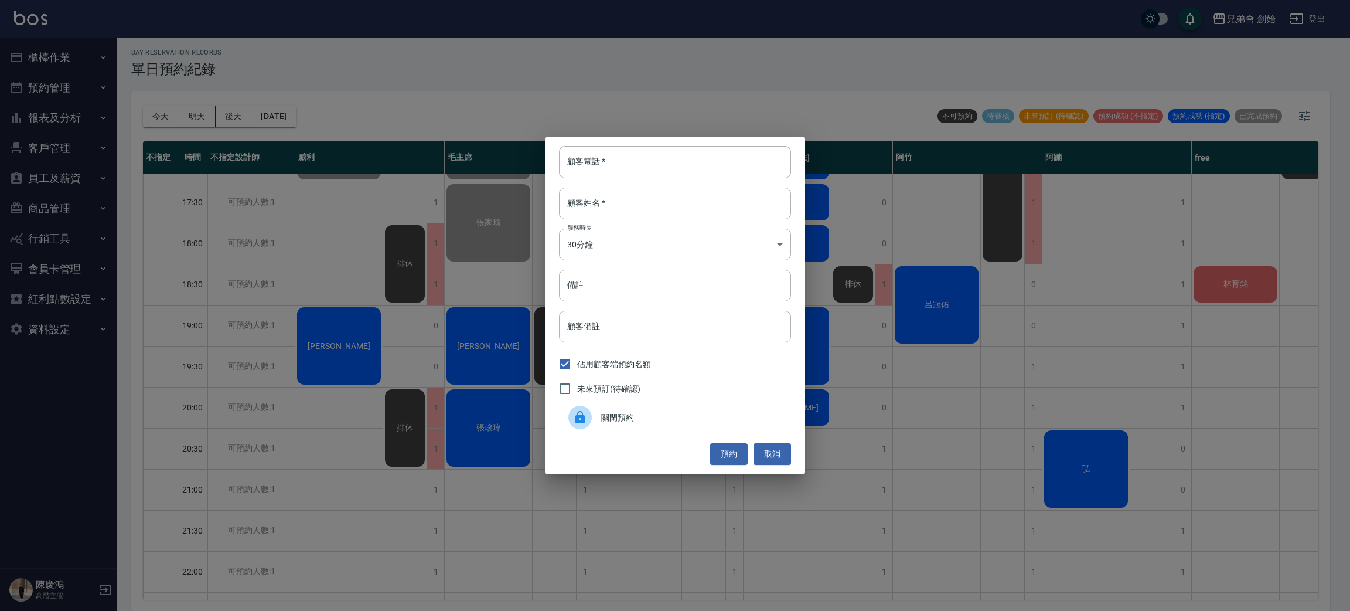
click at [707, 420] on span "關閉預約" at bounding box center [691, 417] width 181 height 12
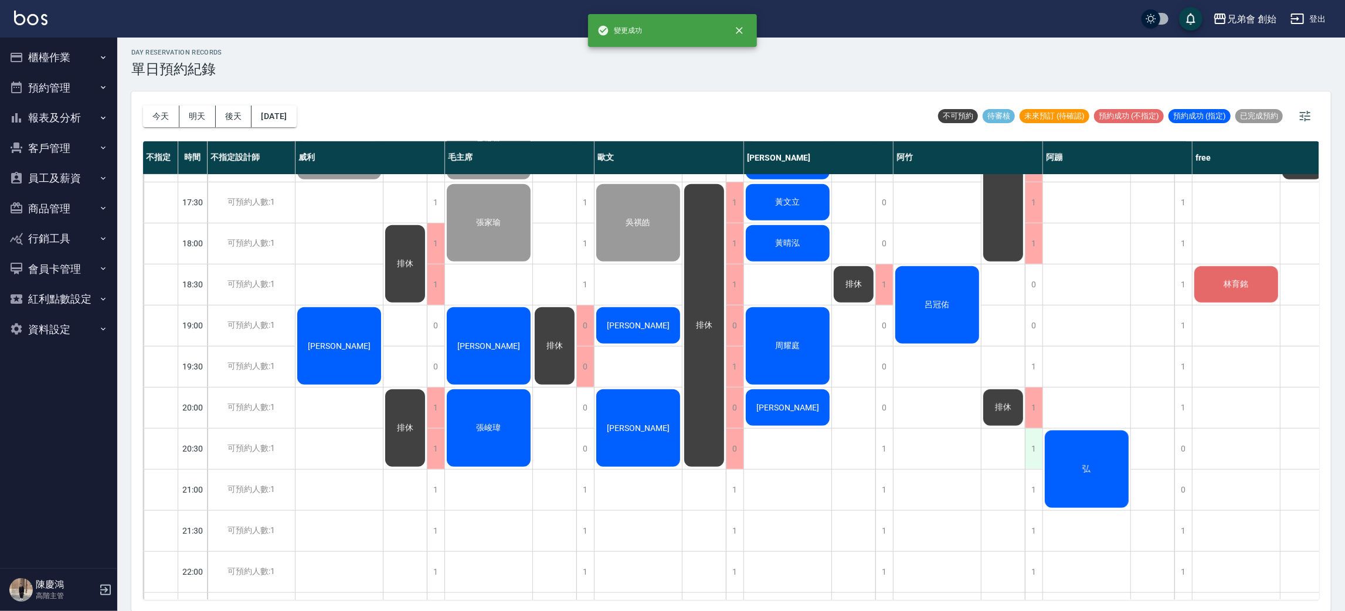
click at [1031, 446] on div "1" at bounding box center [1034, 448] width 18 height 40
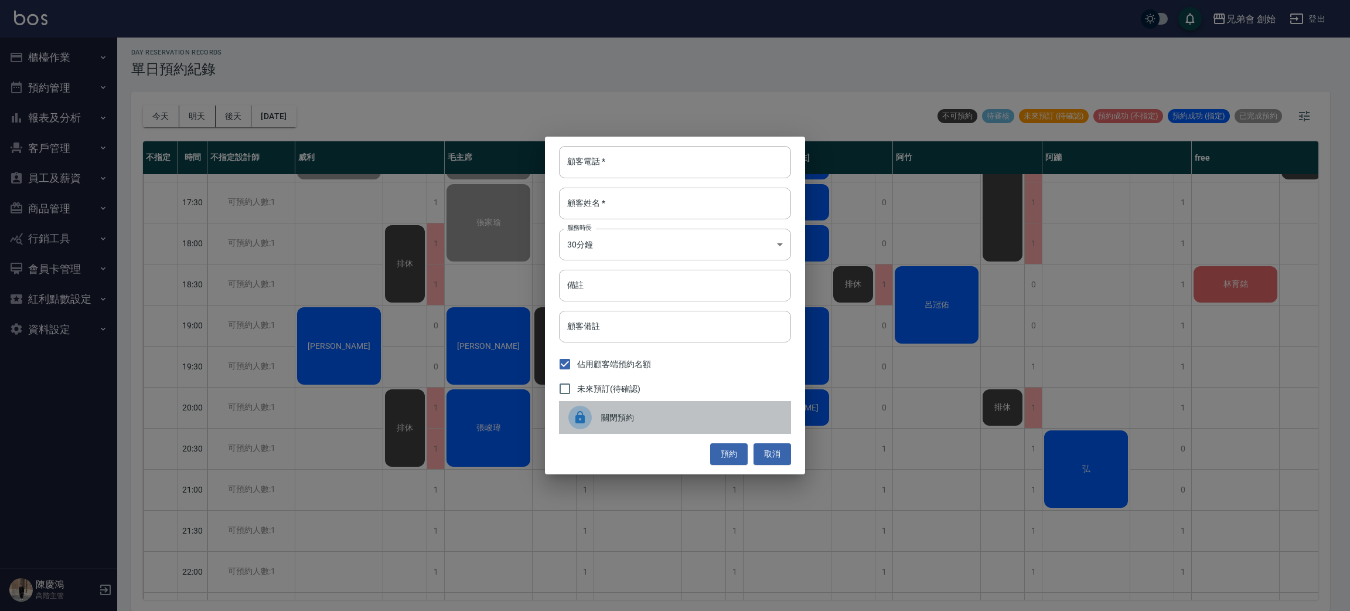
click at [670, 417] on span "關閉預約" at bounding box center [691, 417] width 181 height 12
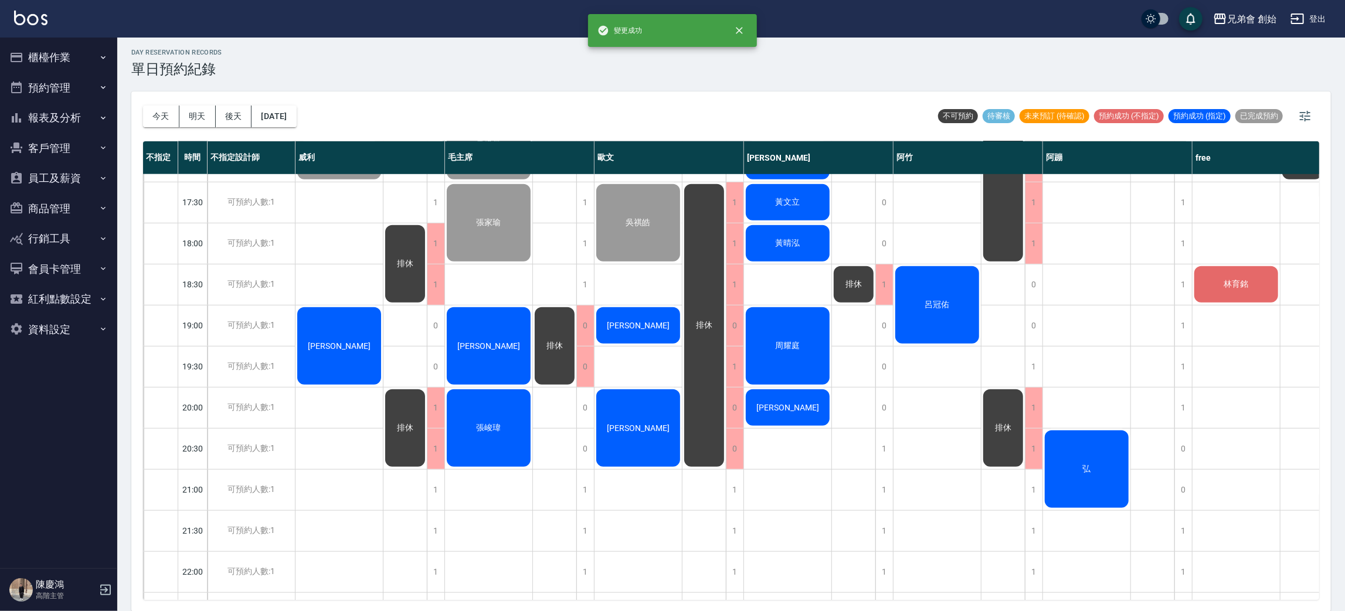
click at [909, 302] on div "呂冠佑" at bounding box center [936, 304] width 87 height 81
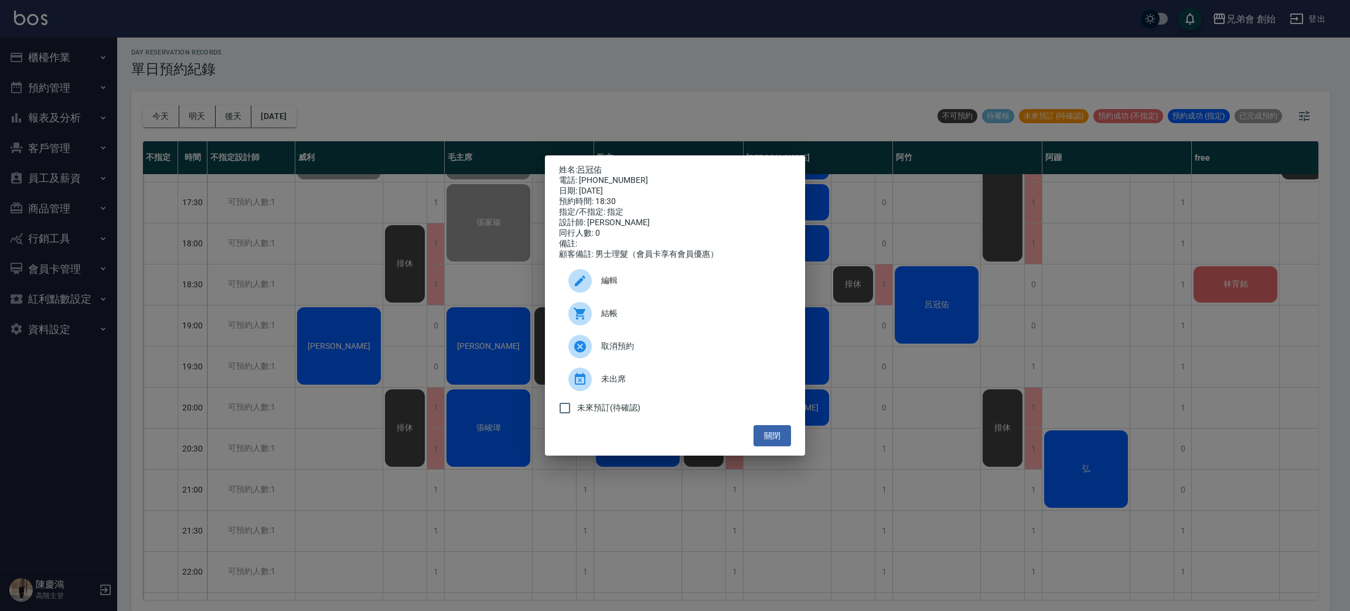
click at [688, 329] on div "結帳" at bounding box center [675, 313] width 232 height 33
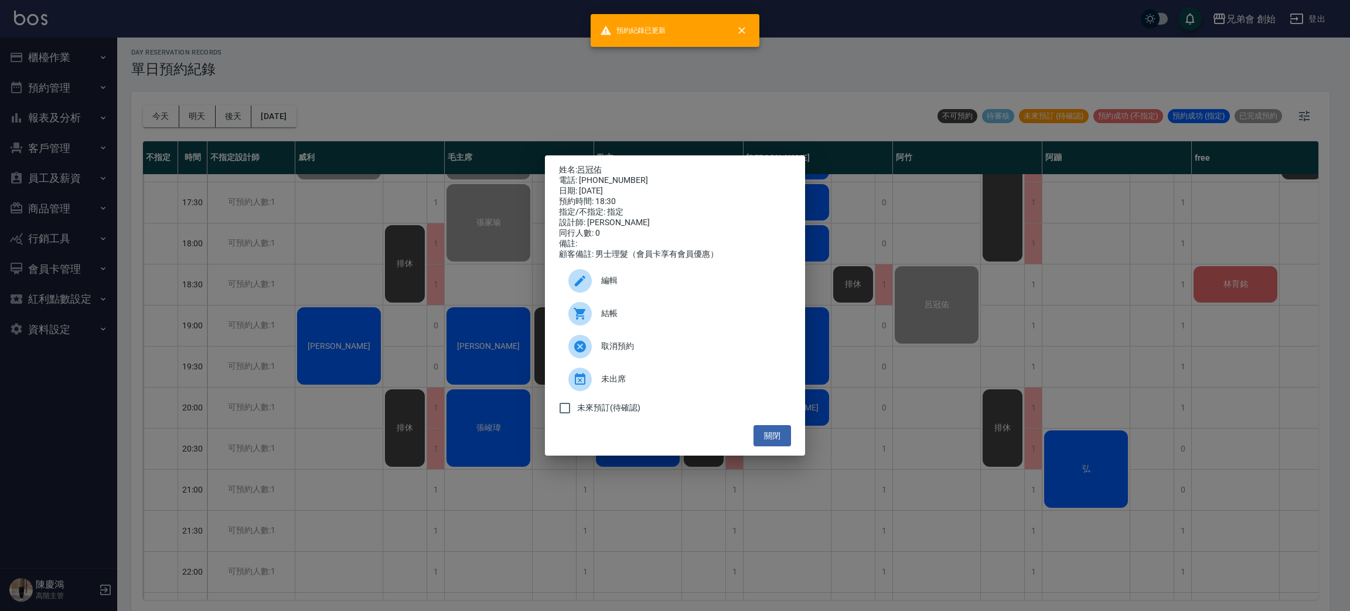
click at [1013, 244] on div "姓名: 呂冠佑 電話: 0976219655 日期: 2025/09/19 預約時間: 18:30 指定/不指定: 指定 設計師: 阿竹 同行人數: 0 備註…" at bounding box center [675, 305] width 1350 height 611
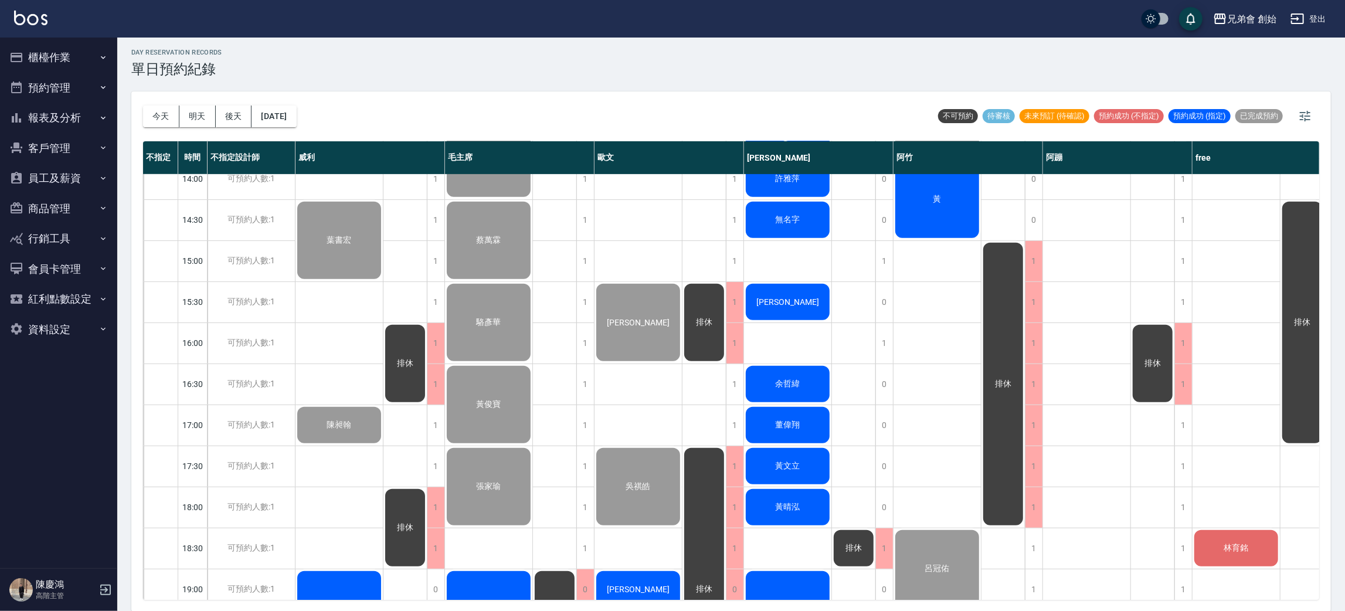
scroll to position [338, 0]
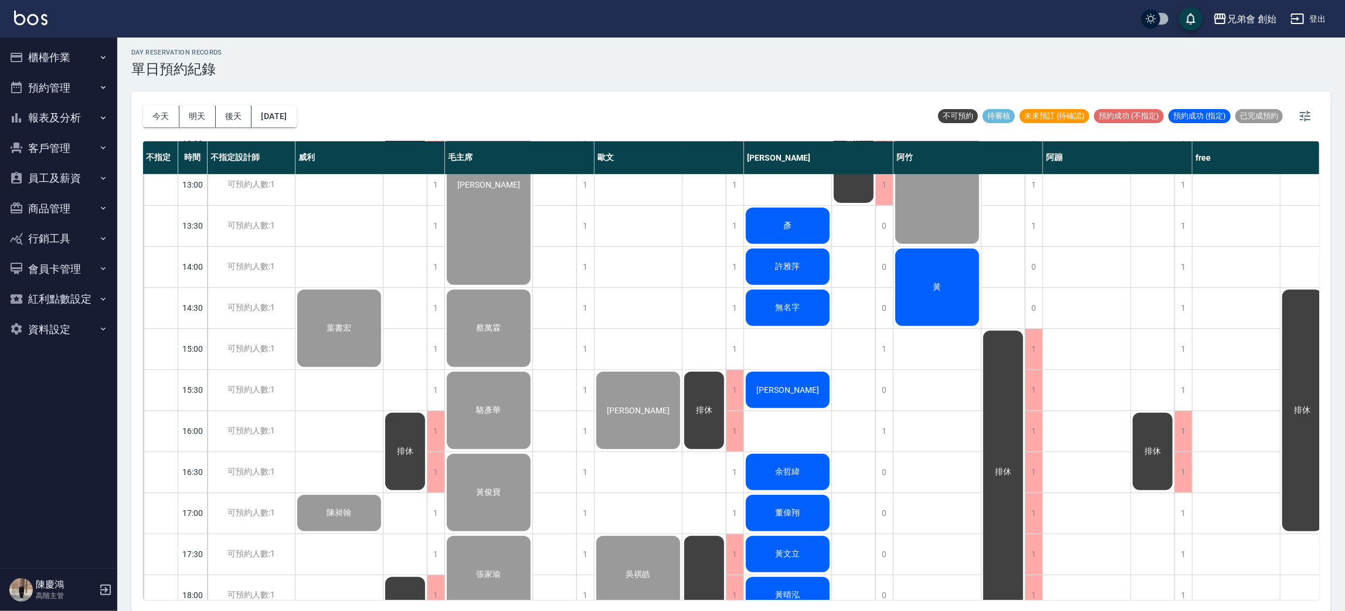
click at [956, 276] on div "黃" at bounding box center [936, 287] width 87 height 81
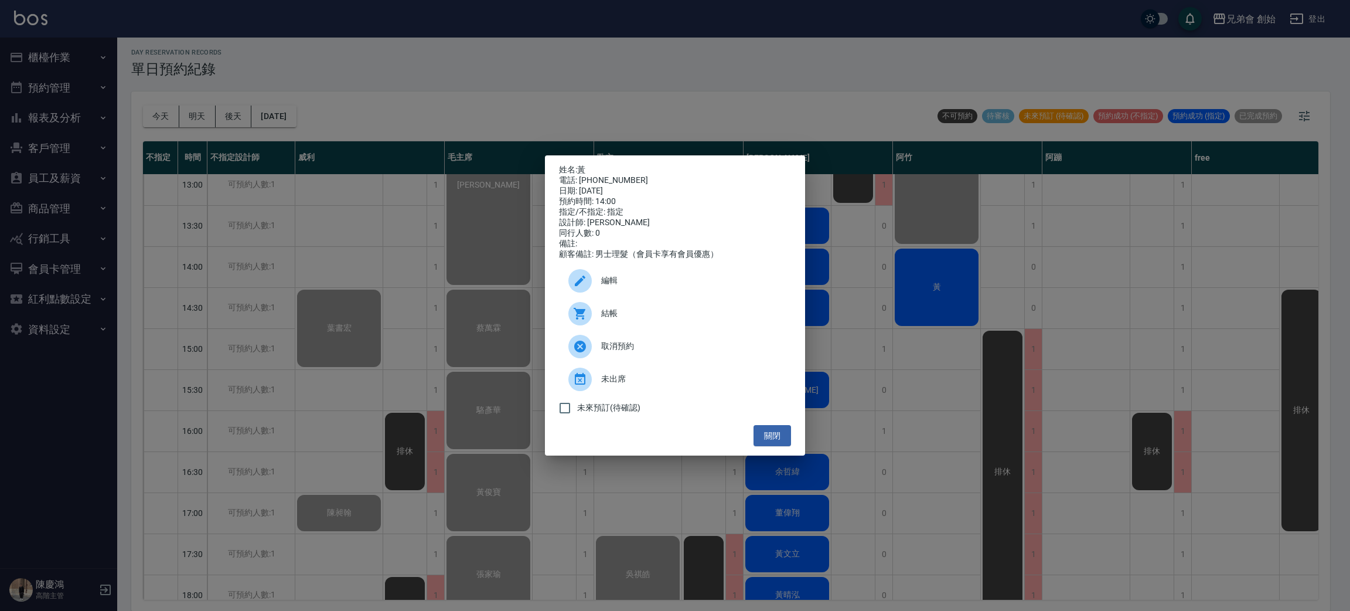
click at [642, 309] on div "結帳" at bounding box center [675, 313] width 232 height 33
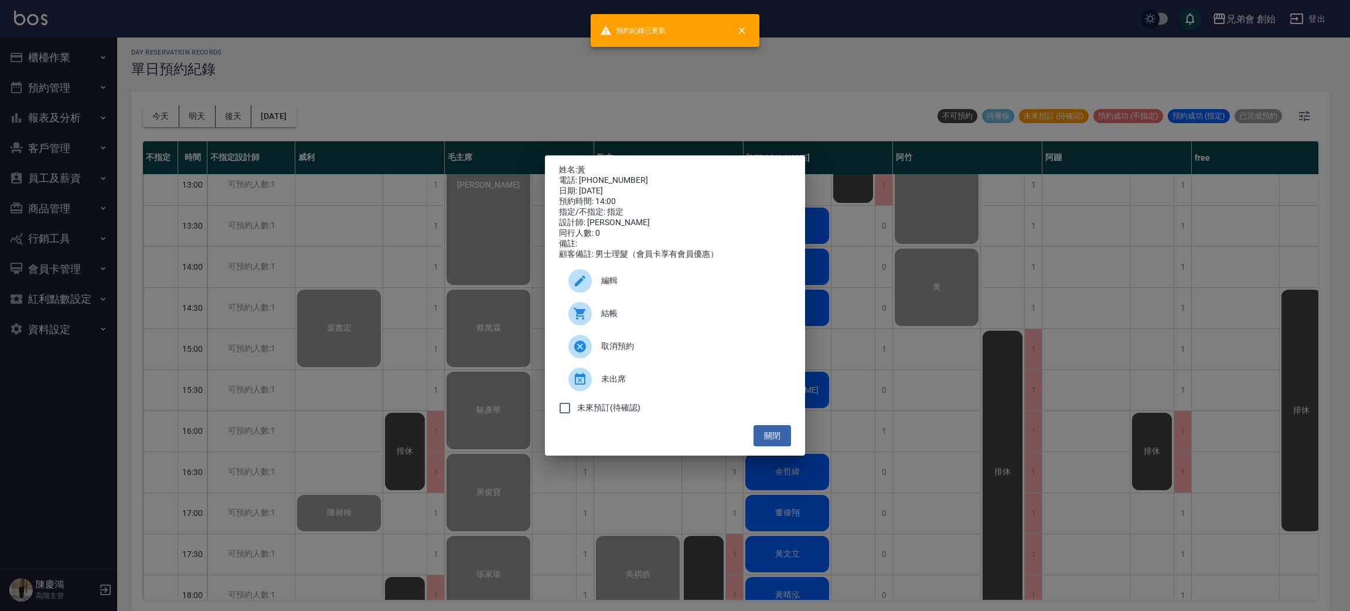
click at [1060, 293] on div "姓名: 黃 電話: 0983028646 日期: 2025/09/19 預約時間: 14:00 指定/不指定: 指定 設計師: 阿竹 同行人數: 0 備註: …" at bounding box center [675, 305] width 1350 height 611
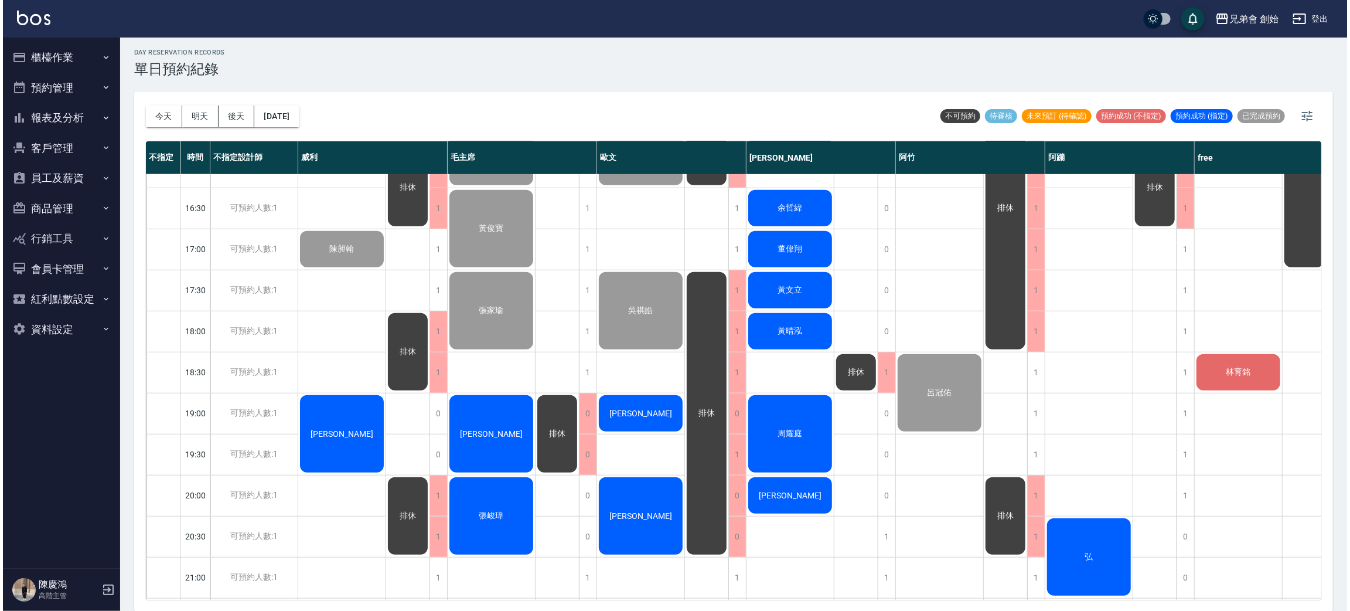
scroll to position [690, 0]
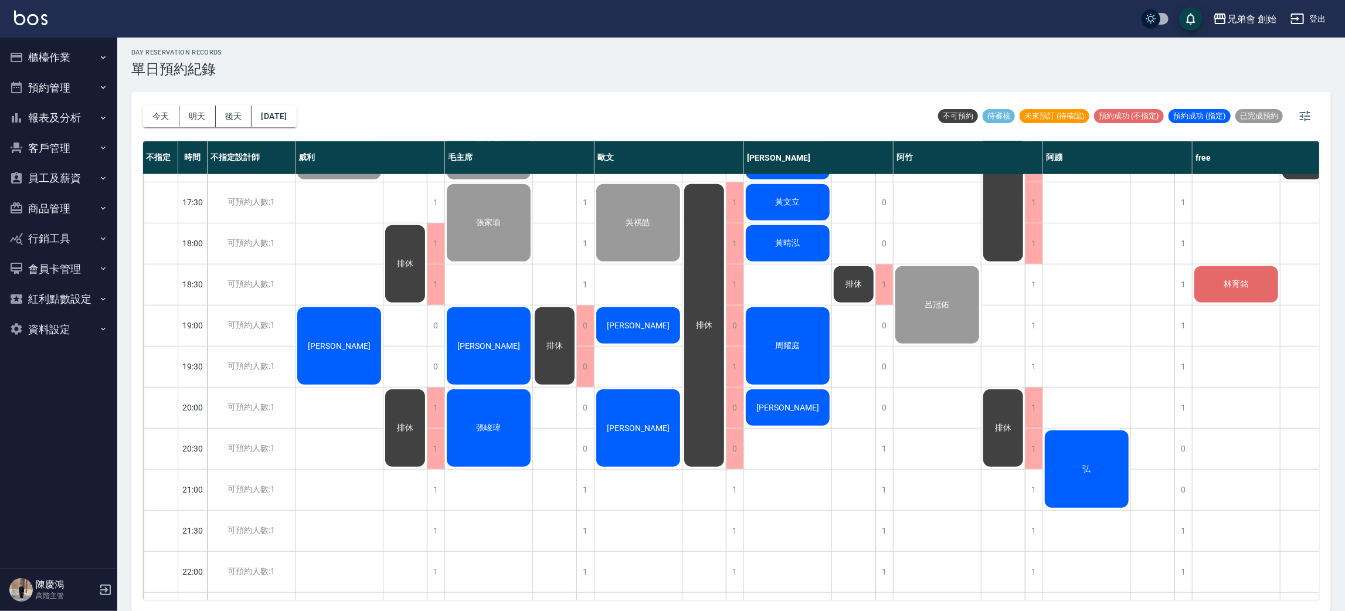
click at [1224, 292] on div "林育銘" at bounding box center [1235, 284] width 87 height 40
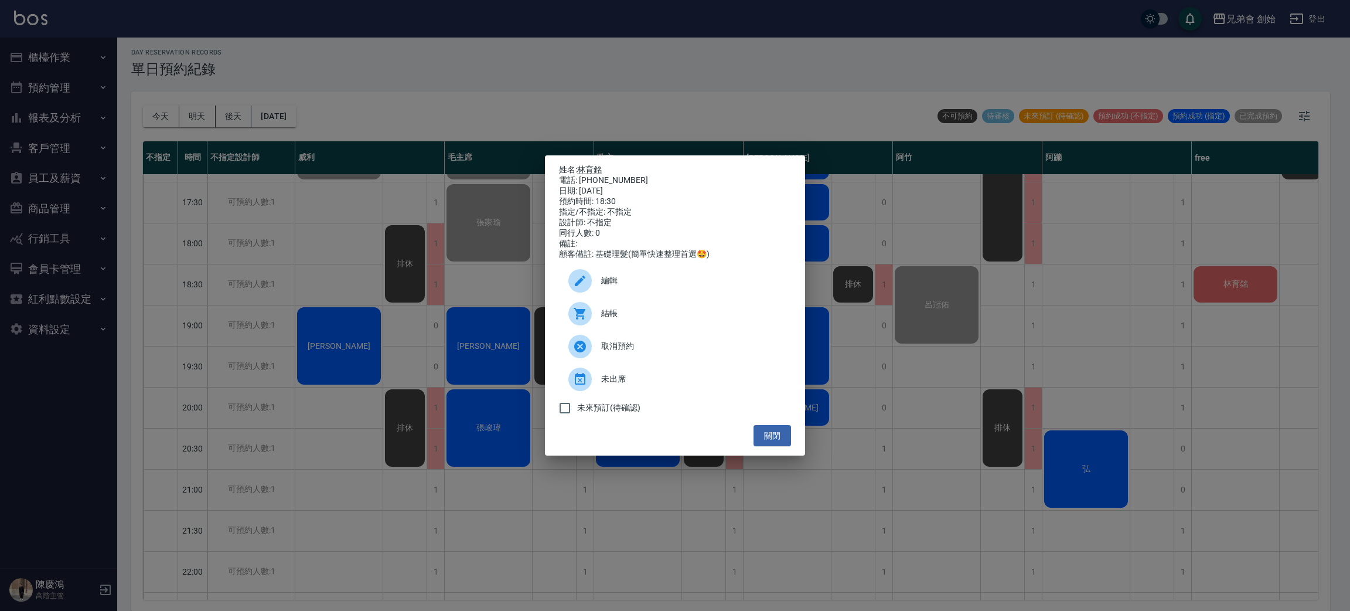
click at [616, 329] on div "結帳" at bounding box center [675, 313] width 232 height 33
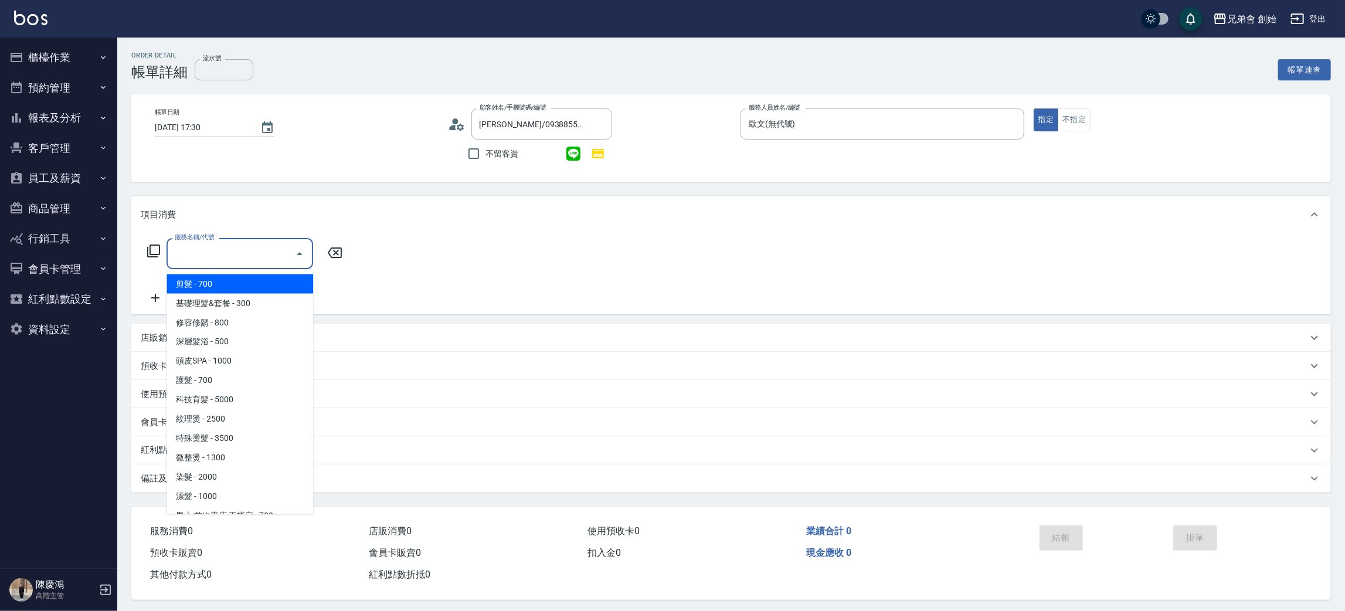
click at [205, 251] on input "服務名稱/代號" at bounding box center [231, 253] width 118 height 21
click at [224, 283] on span "剪髮 - 700" at bounding box center [239, 283] width 147 height 19
type input "剪髮(A01)"
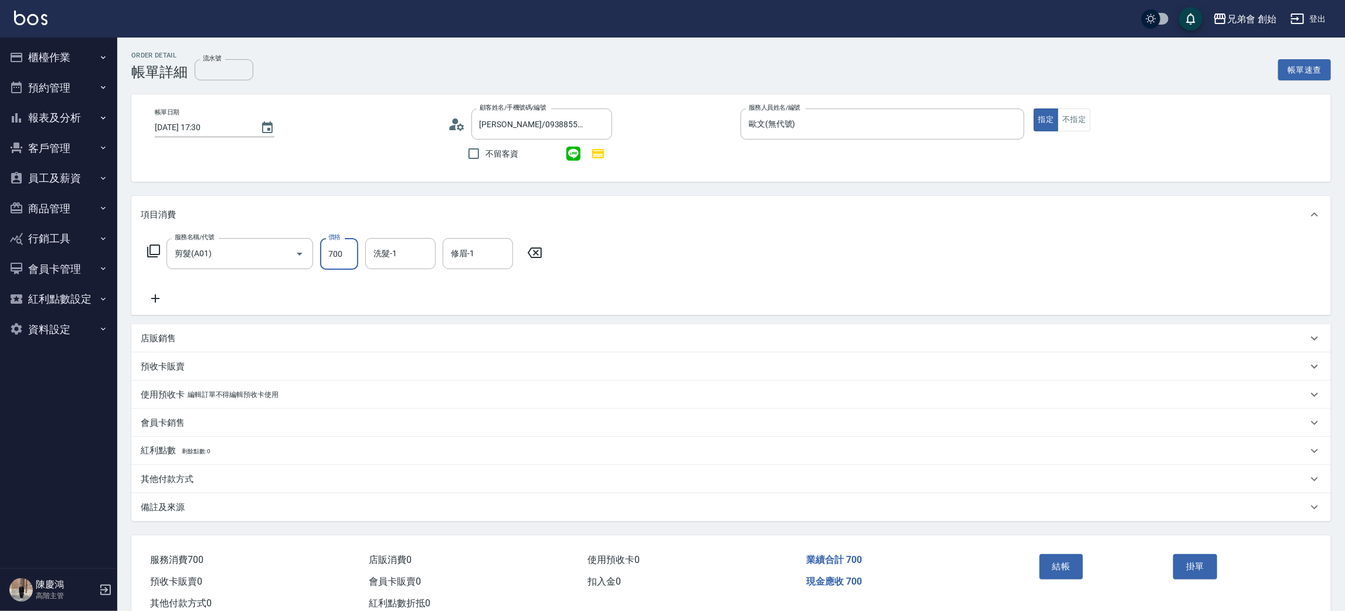
click at [329, 258] on input "700" at bounding box center [339, 254] width 38 height 32
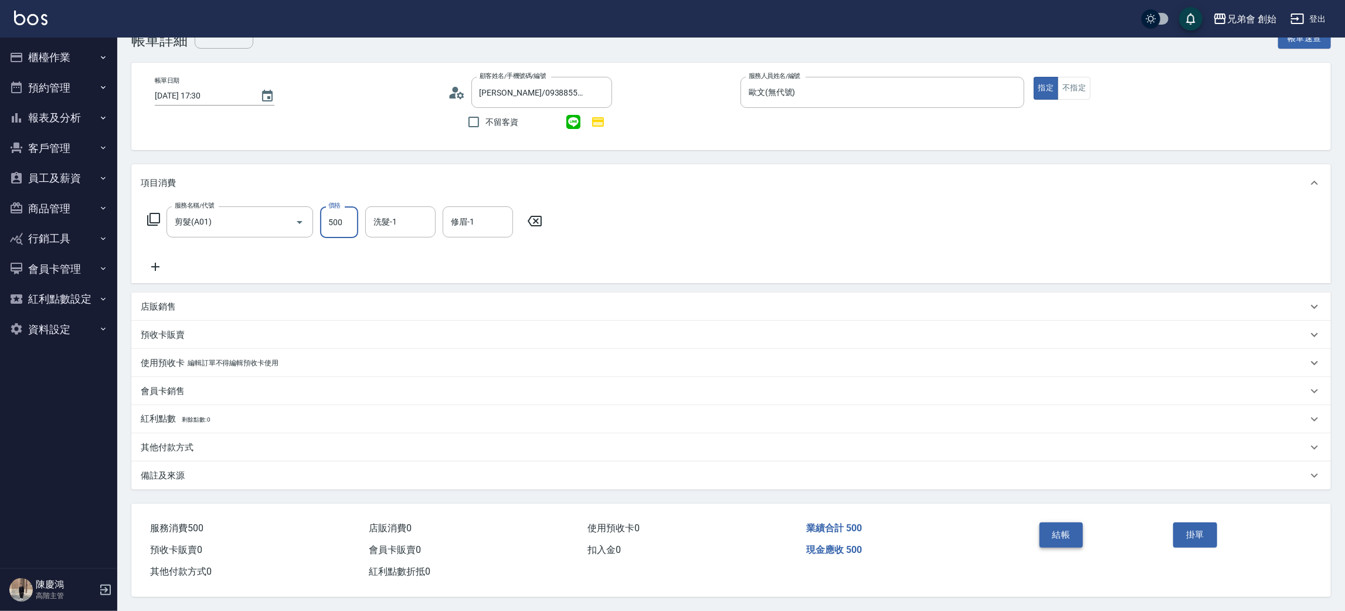
type input "500"
click at [1079, 526] on button "結帳" at bounding box center [1061, 534] width 44 height 25
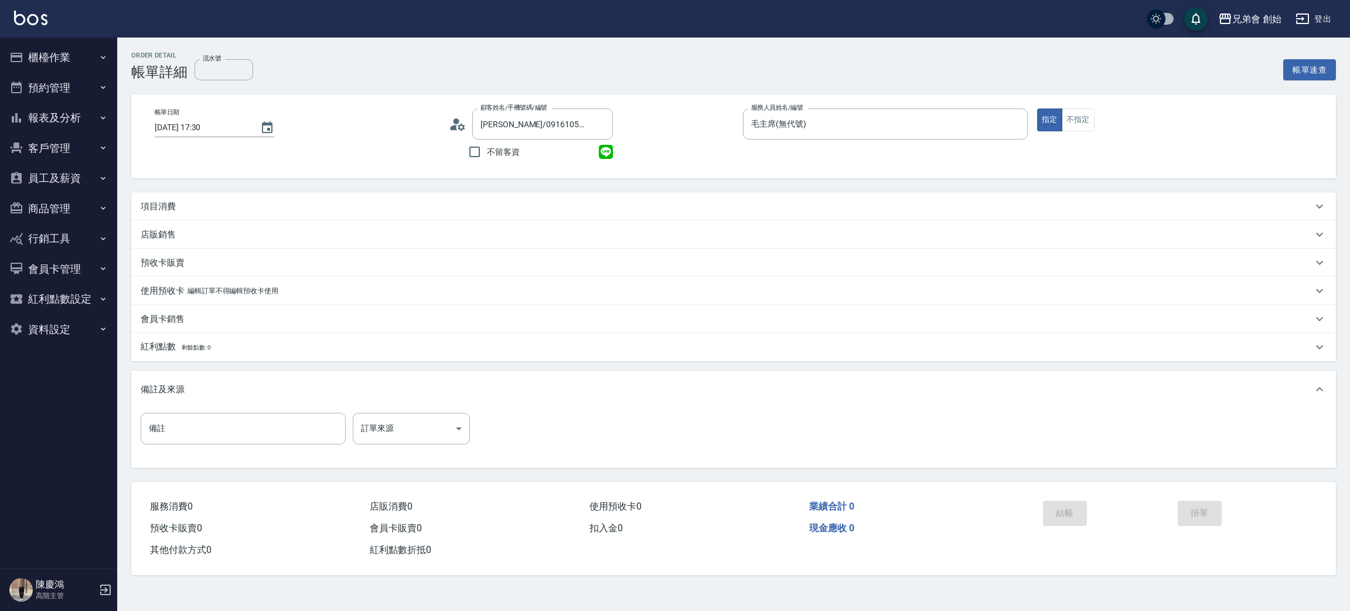
click at [162, 206] on p "項目消費" at bounding box center [158, 206] width 35 height 12
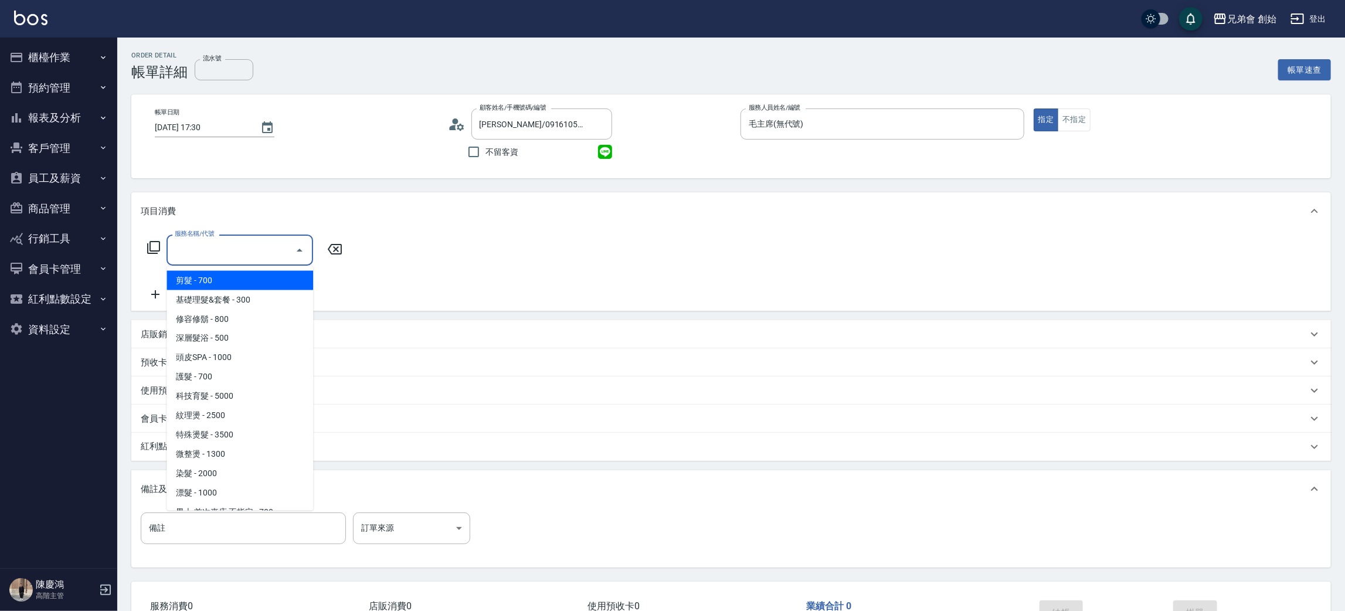
click at [213, 242] on input "服務名稱/代號" at bounding box center [231, 250] width 118 height 21
click at [220, 284] on span "剪髮 - 700" at bounding box center [239, 280] width 147 height 19
type input "剪髮(A01)"
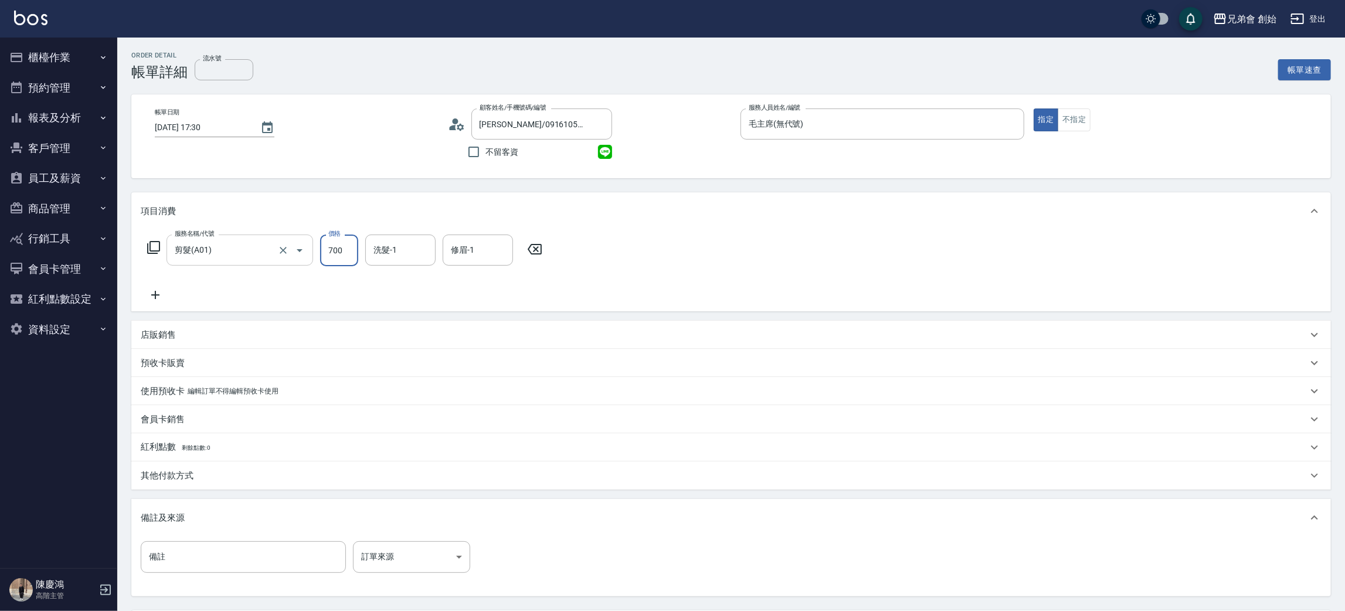
drag, startPoint x: 333, startPoint y: 252, endPoint x: 296, endPoint y: 260, distance: 37.8
click at [333, 251] on input "700" at bounding box center [339, 250] width 38 height 32
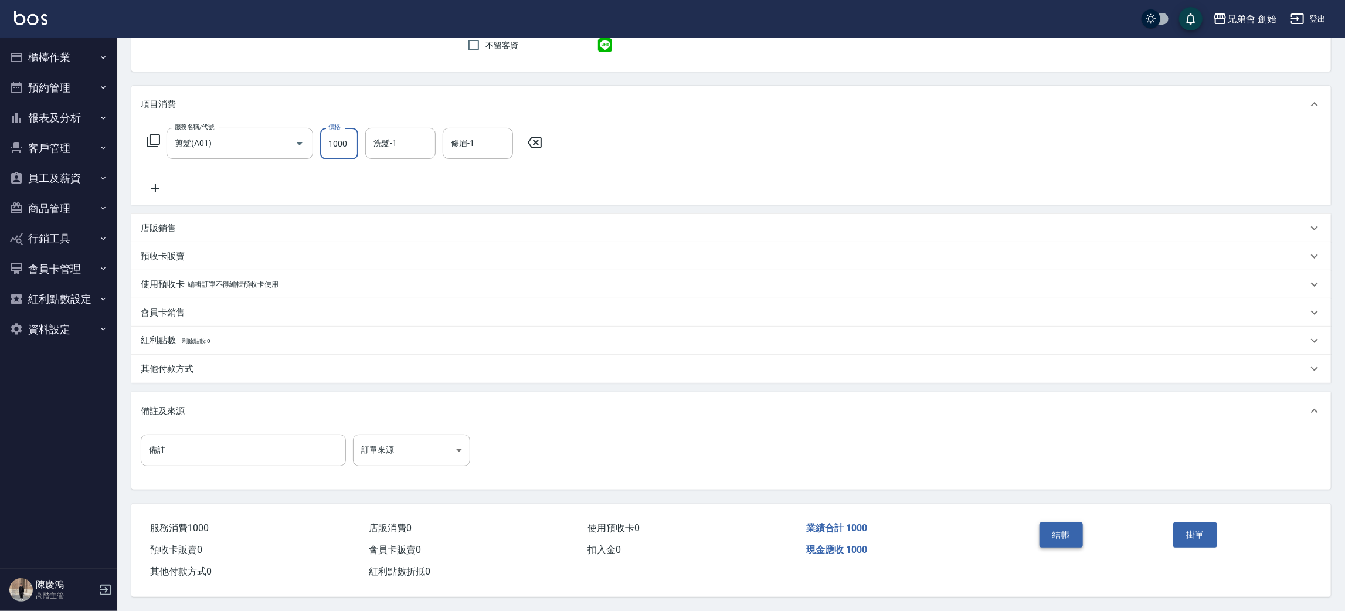
type input "1000"
click at [1075, 523] on button "結帳" at bounding box center [1061, 534] width 44 height 25
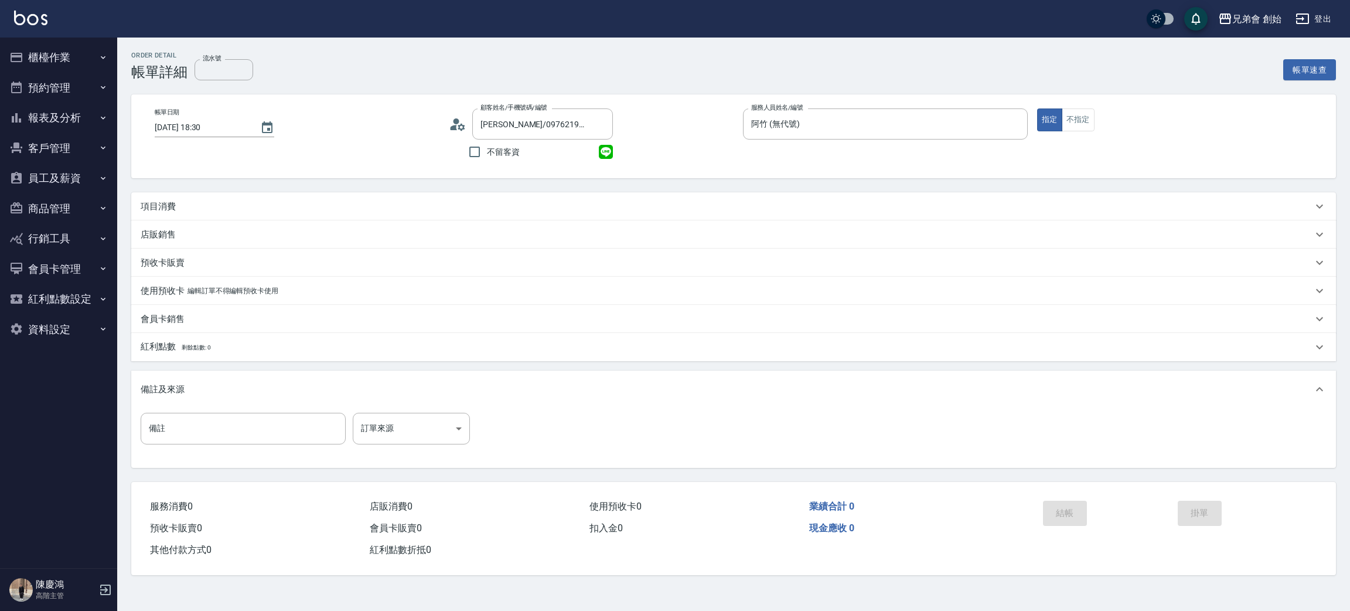
click at [164, 206] on p "項目消費" at bounding box center [158, 206] width 35 height 12
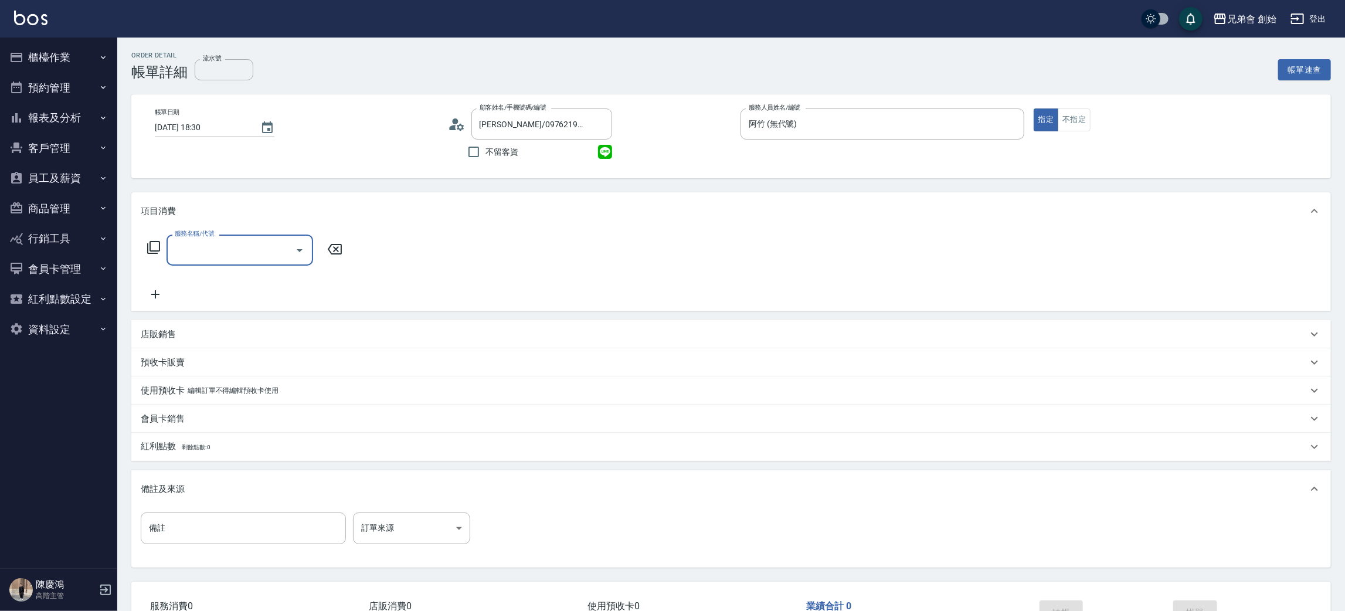
click at [219, 254] on input "服務名稱/代號" at bounding box center [231, 250] width 118 height 21
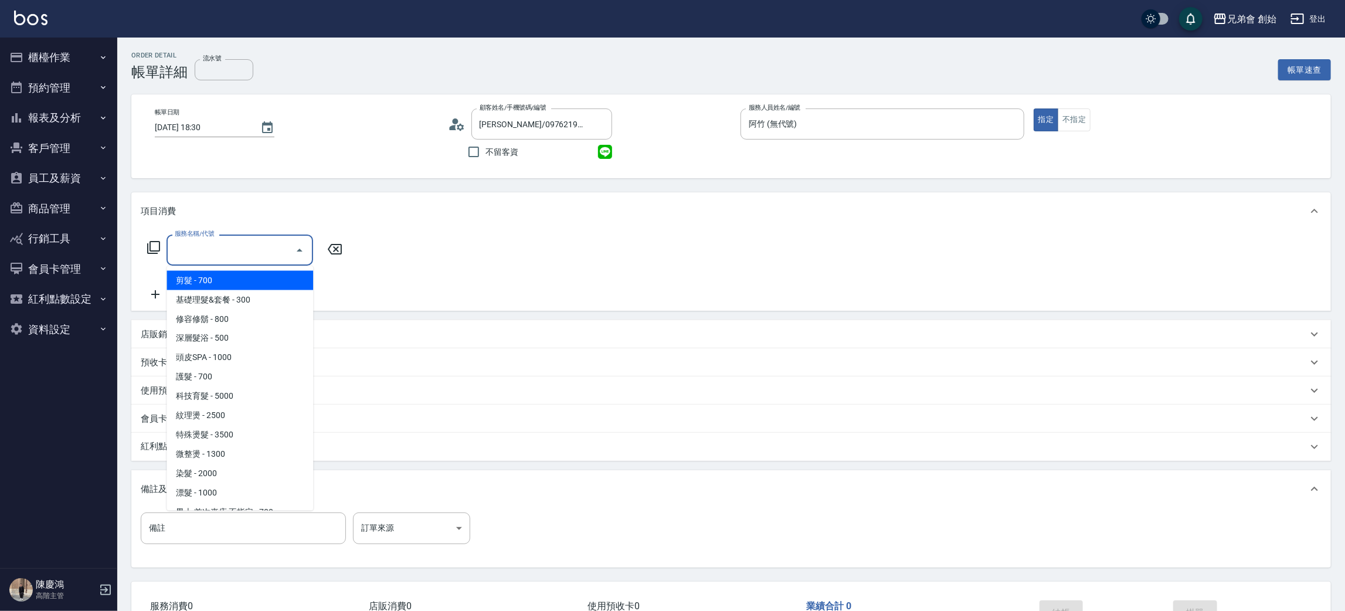
click at [224, 272] on span "剪髮 - 700" at bounding box center [239, 280] width 147 height 19
type input "剪髮(A01)"
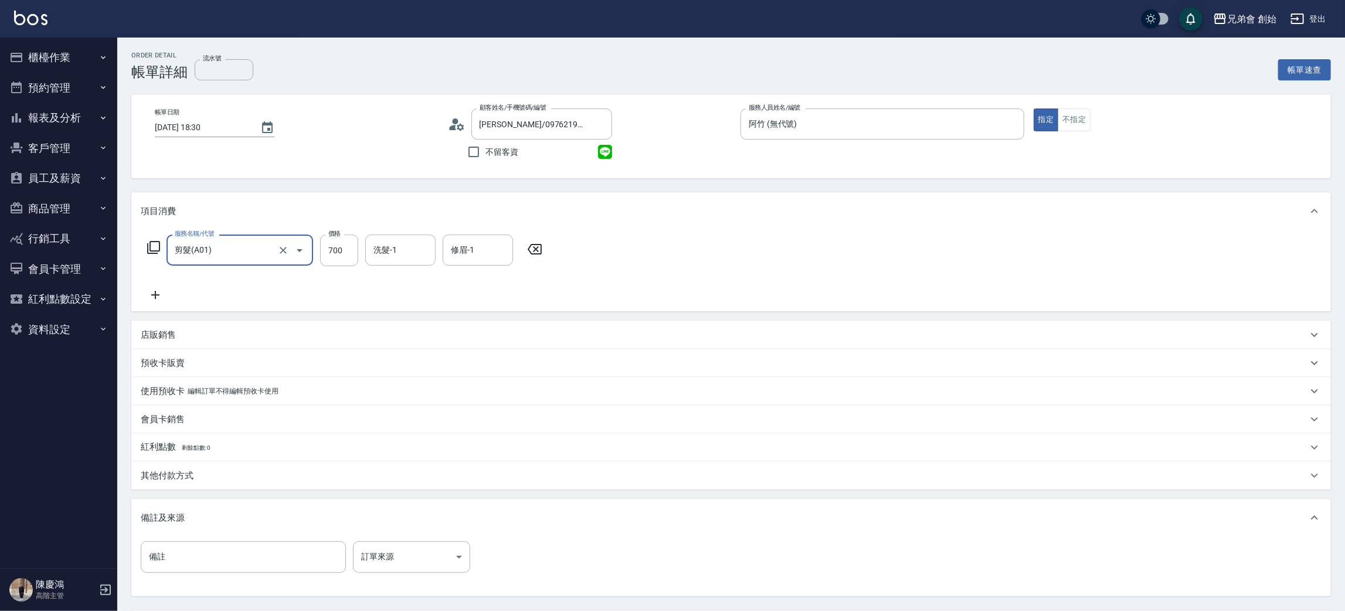
scroll to position [110, 0]
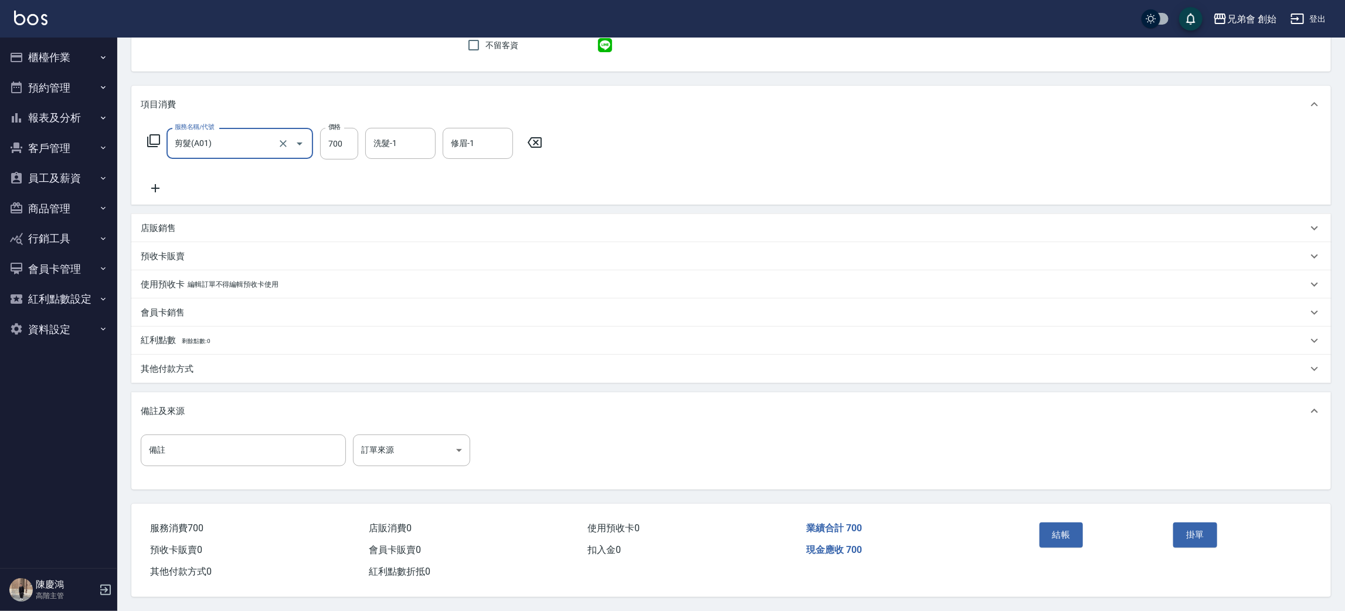
drag, startPoint x: 1070, startPoint y: 543, endPoint x: 1019, endPoint y: 497, distance: 69.3
click at [1069, 541] on button "結帳" at bounding box center [1061, 534] width 44 height 25
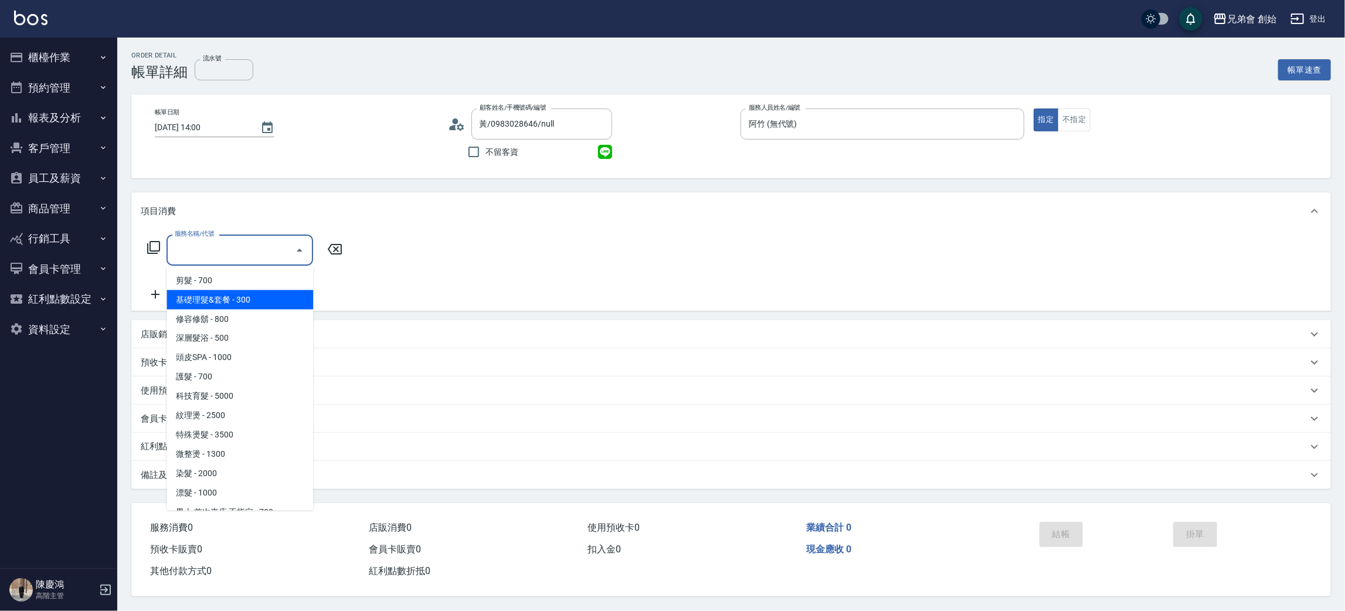
click at [249, 290] on span "基礎理髮&套餐 - 300" at bounding box center [239, 299] width 147 height 19
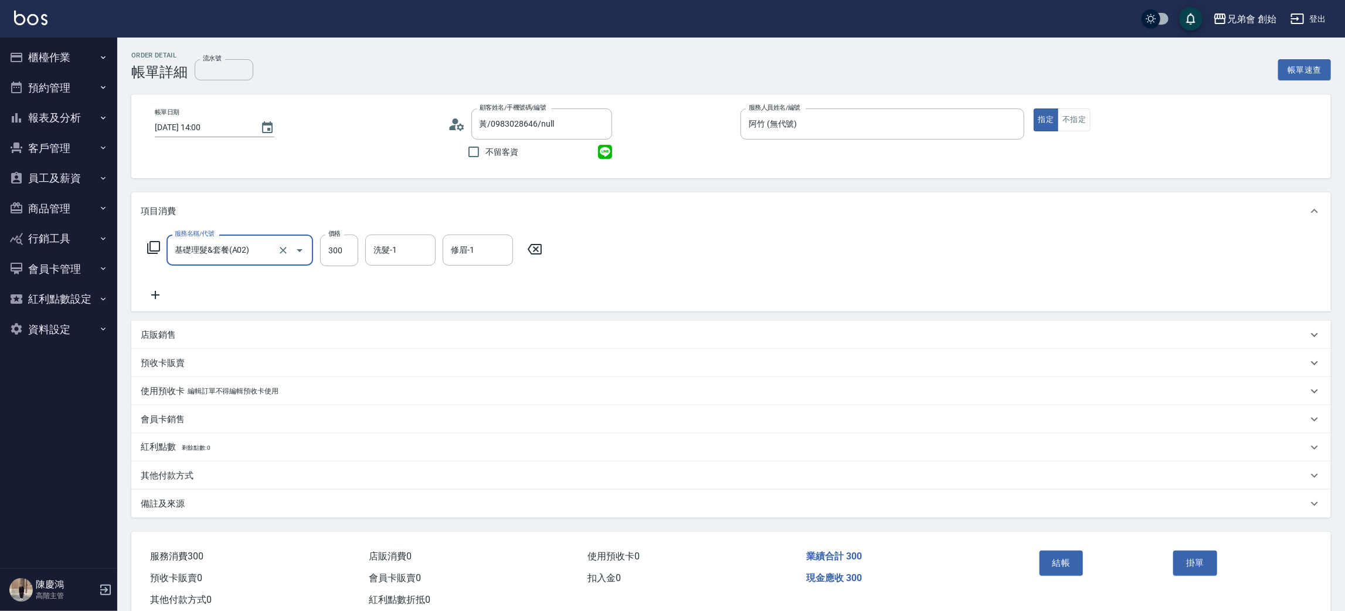
click at [257, 251] on input "基礎理髮&套餐(A02)" at bounding box center [223, 250] width 103 height 21
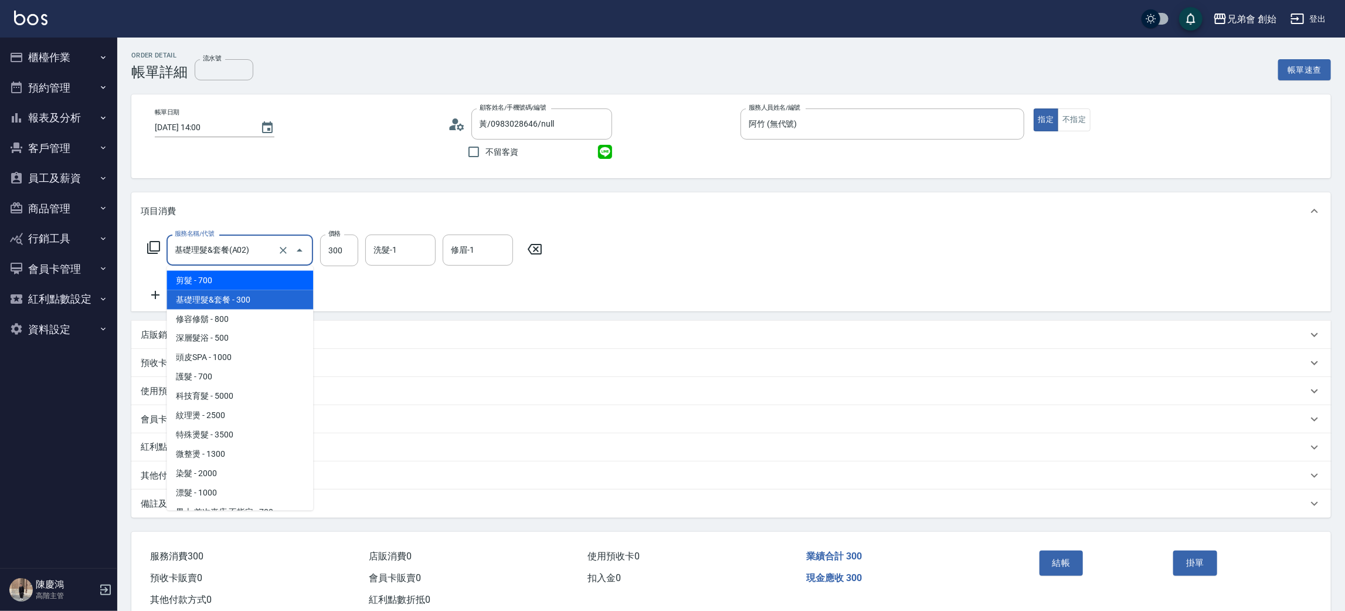
click at [244, 281] on span "剪髮 - 700" at bounding box center [239, 280] width 147 height 19
type input "剪髮(A01)"
type input "700"
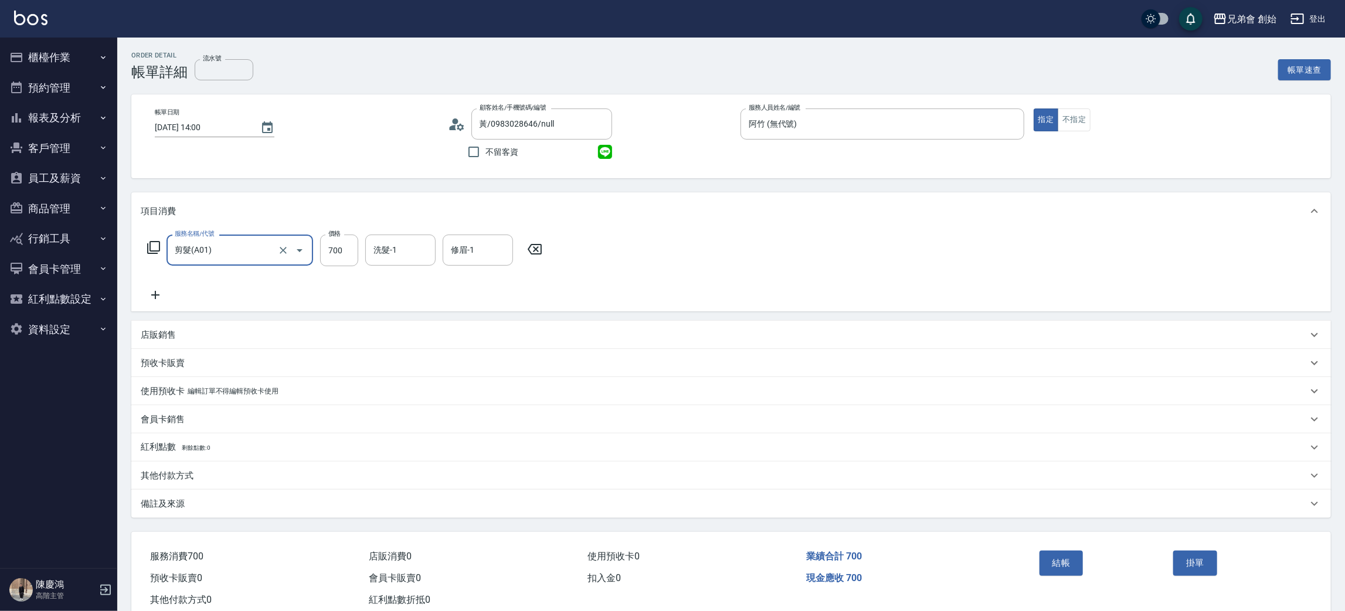
scroll to position [30, 0]
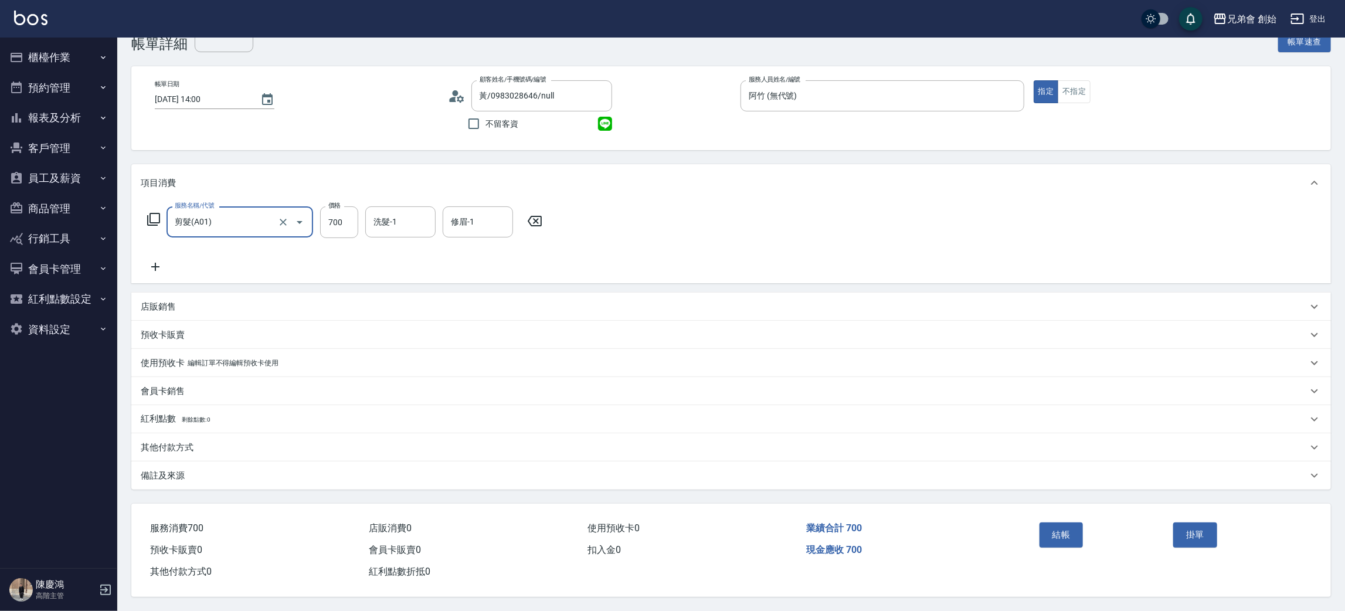
click at [1063, 526] on button "結帳" at bounding box center [1061, 534] width 44 height 25
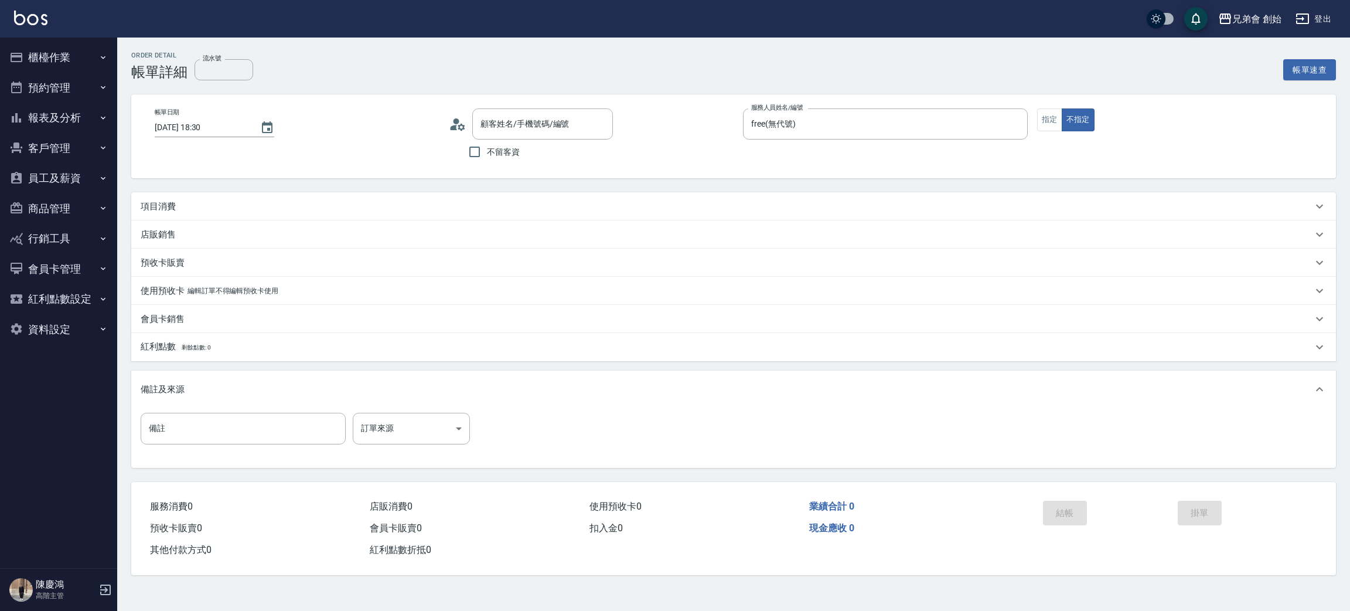
type input "[PERSON_NAME]/0982701924/null"
click at [308, 196] on div "項目消費" at bounding box center [733, 206] width 1205 height 28
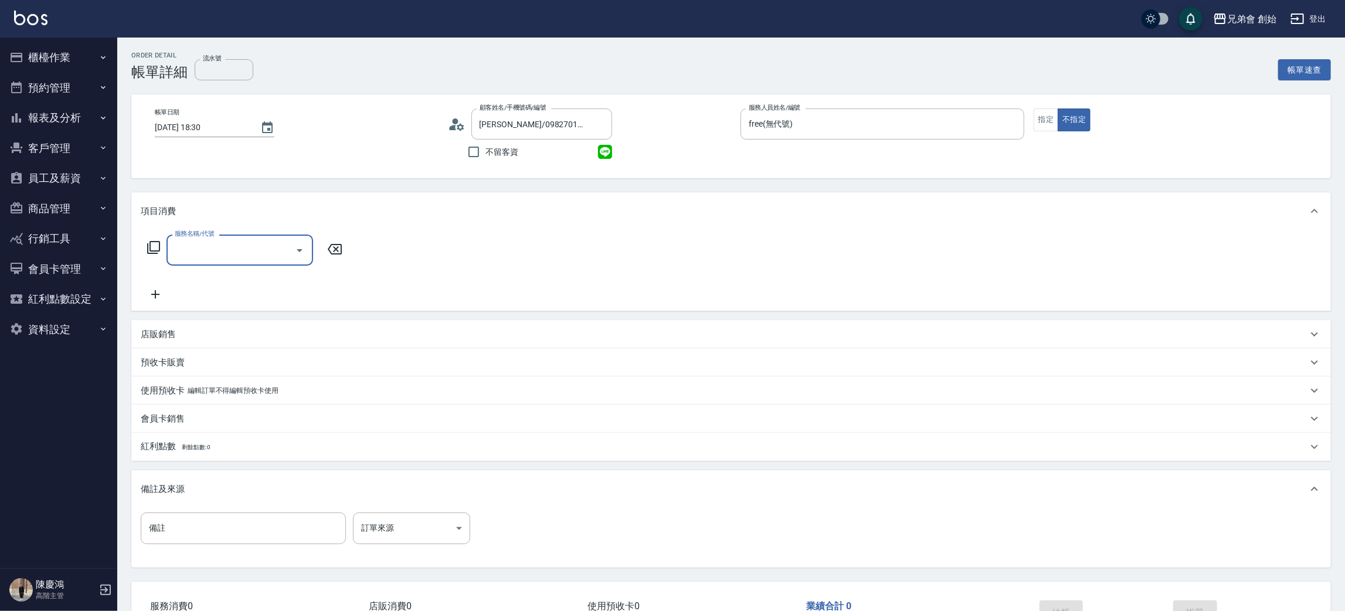
click at [234, 251] on input "服務名稱/代號" at bounding box center [231, 250] width 118 height 21
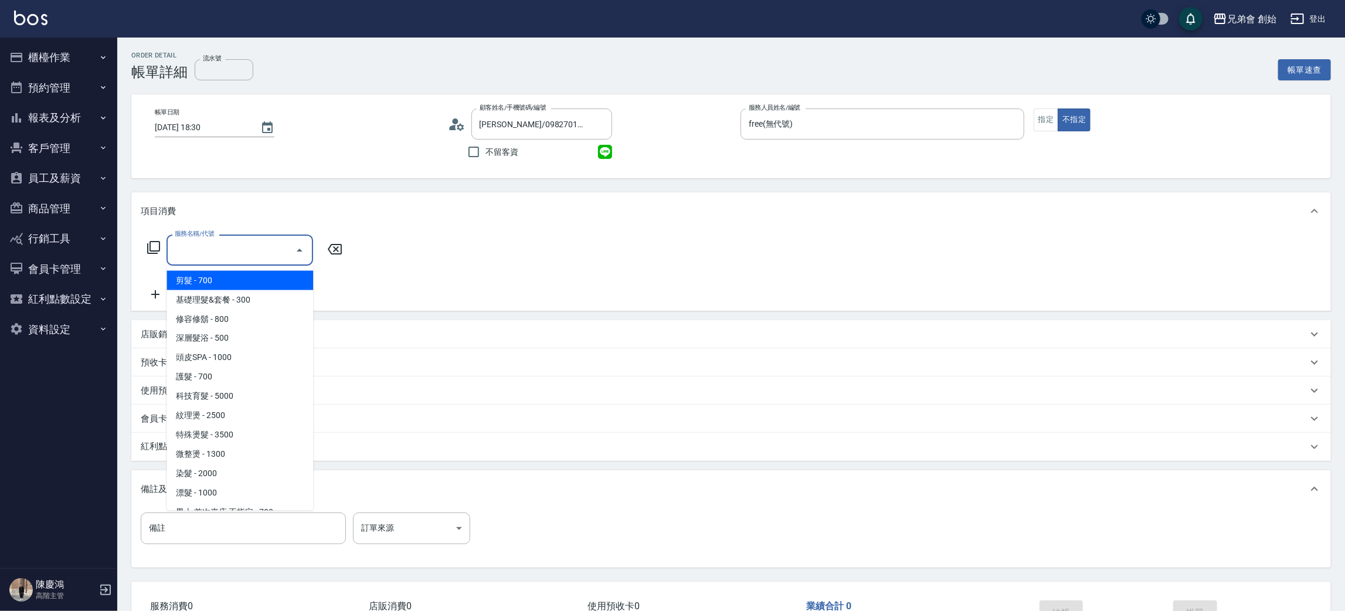
click at [262, 281] on span "剪髮 - 700" at bounding box center [239, 280] width 147 height 19
type input "剪髮(A01)"
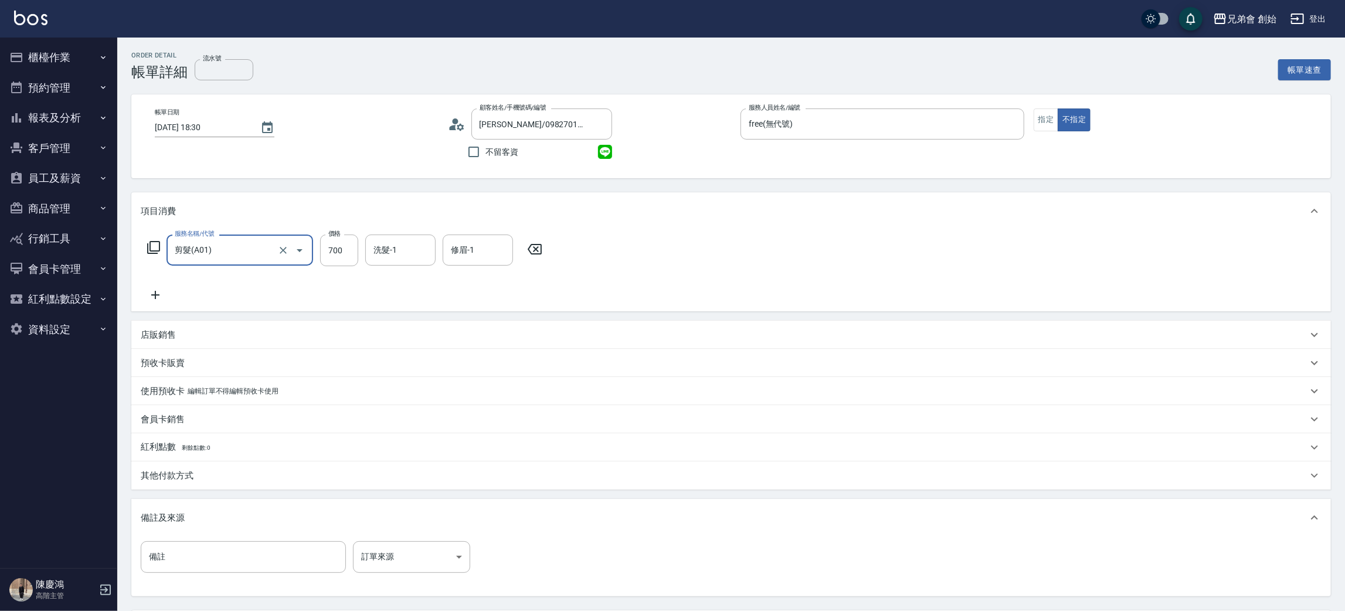
click at [339, 246] on input "700" at bounding box center [339, 250] width 38 height 32
type input "300"
click at [268, 255] on input "剪髮(A01)" at bounding box center [223, 250] width 103 height 21
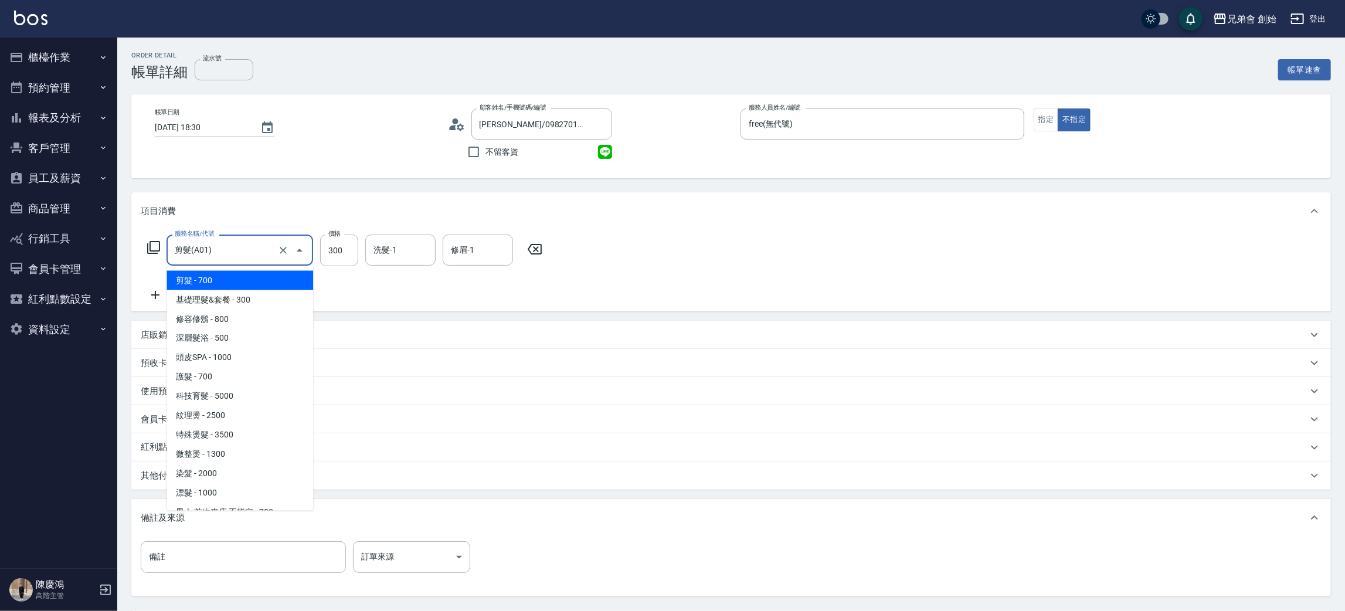
scroll to position [88, 0]
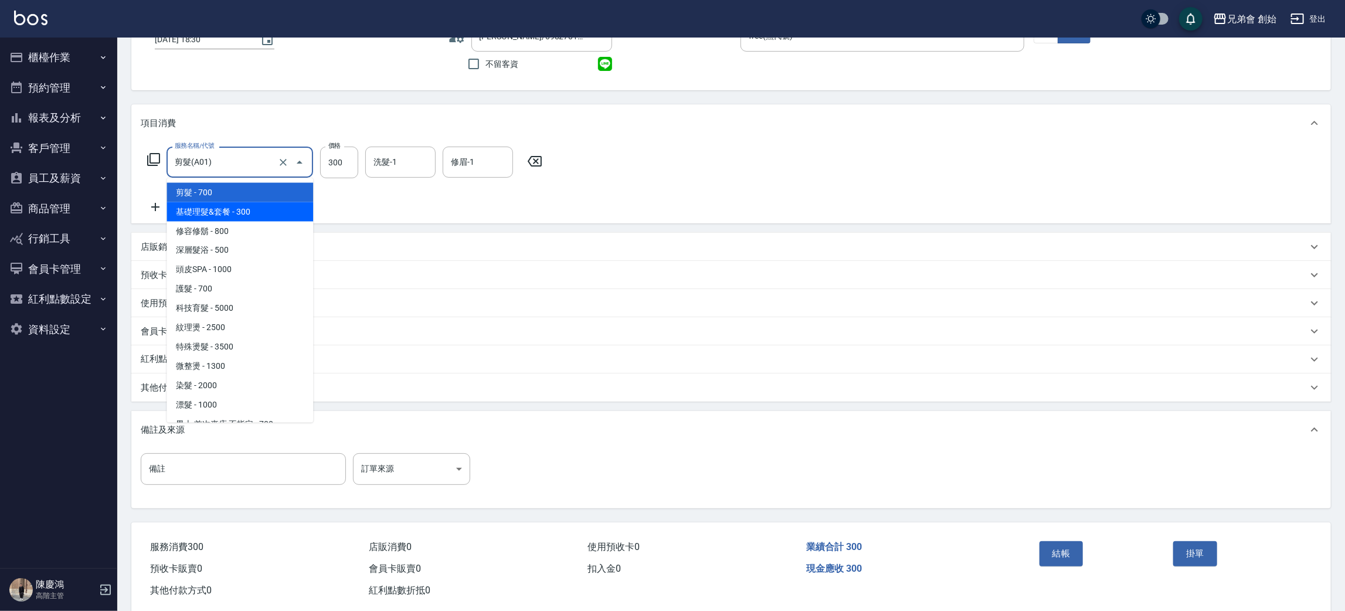
click at [282, 206] on span "基礎理髮&套餐 - 300" at bounding box center [239, 211] width 147 height 19
type input "基礎理髮&套餐(A02)"
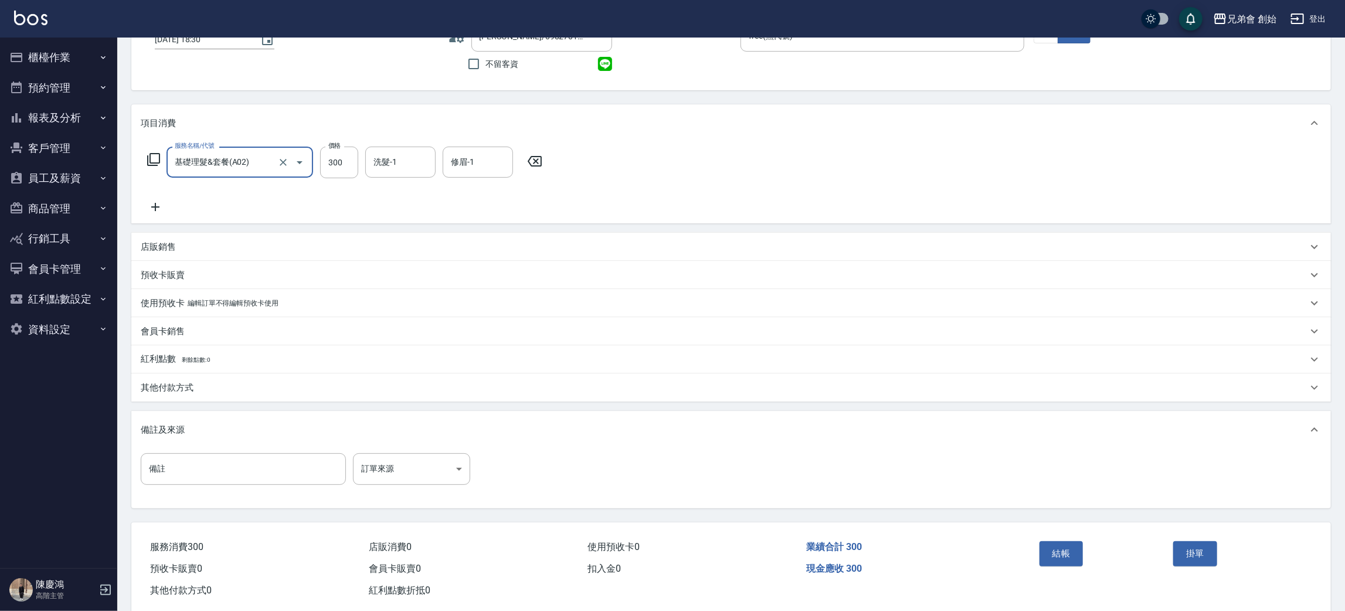
scroll to position [110, 0]
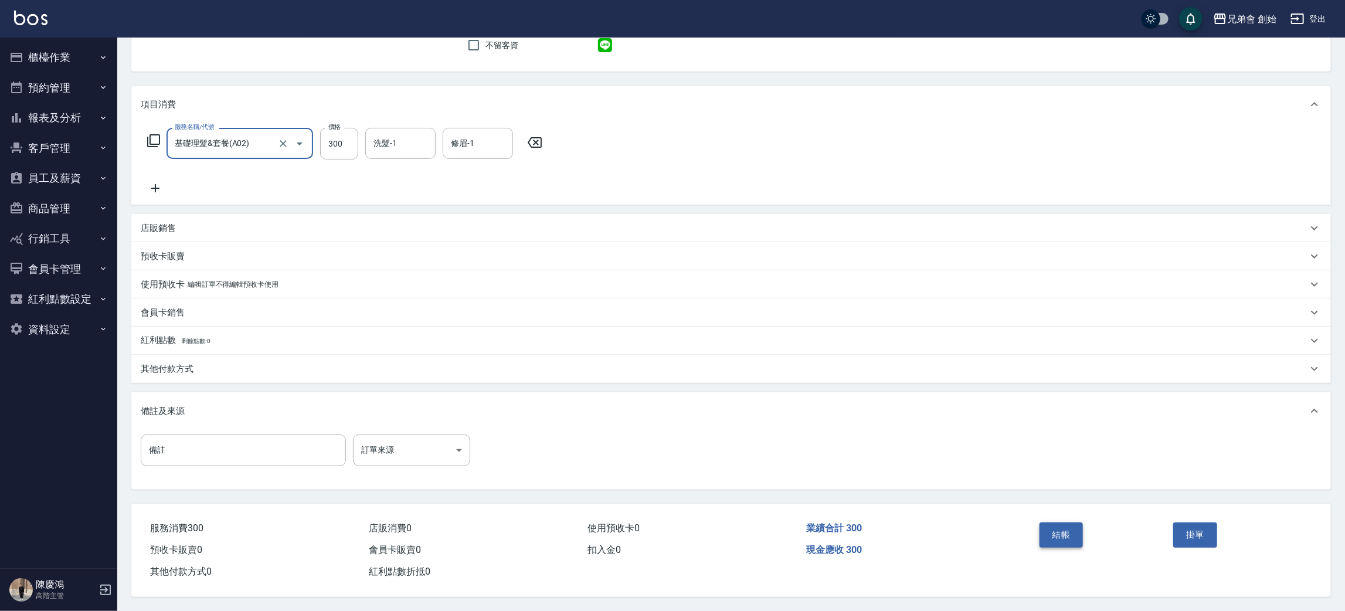
click at [1077, 540] on button "結帳" at bounding box center [1061, 534] width 44 height 25
